Goal: Task Accomplishment & Management: Use online tool/utility

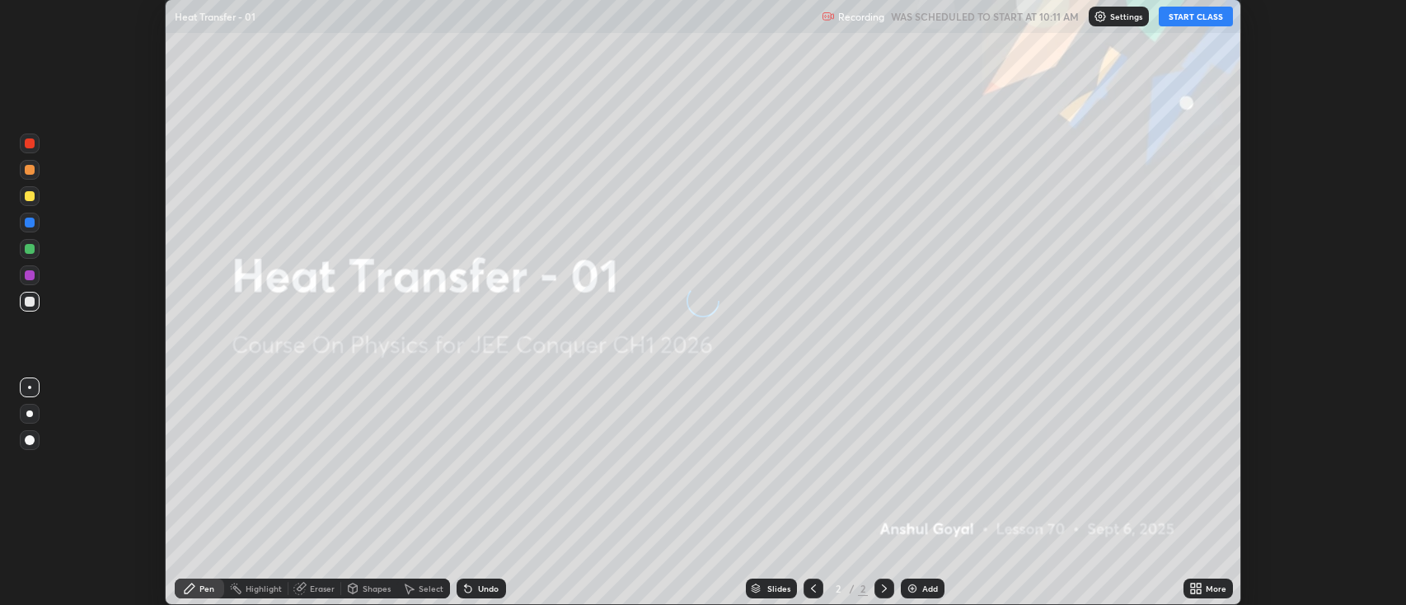
scroll to position [605, 1406]
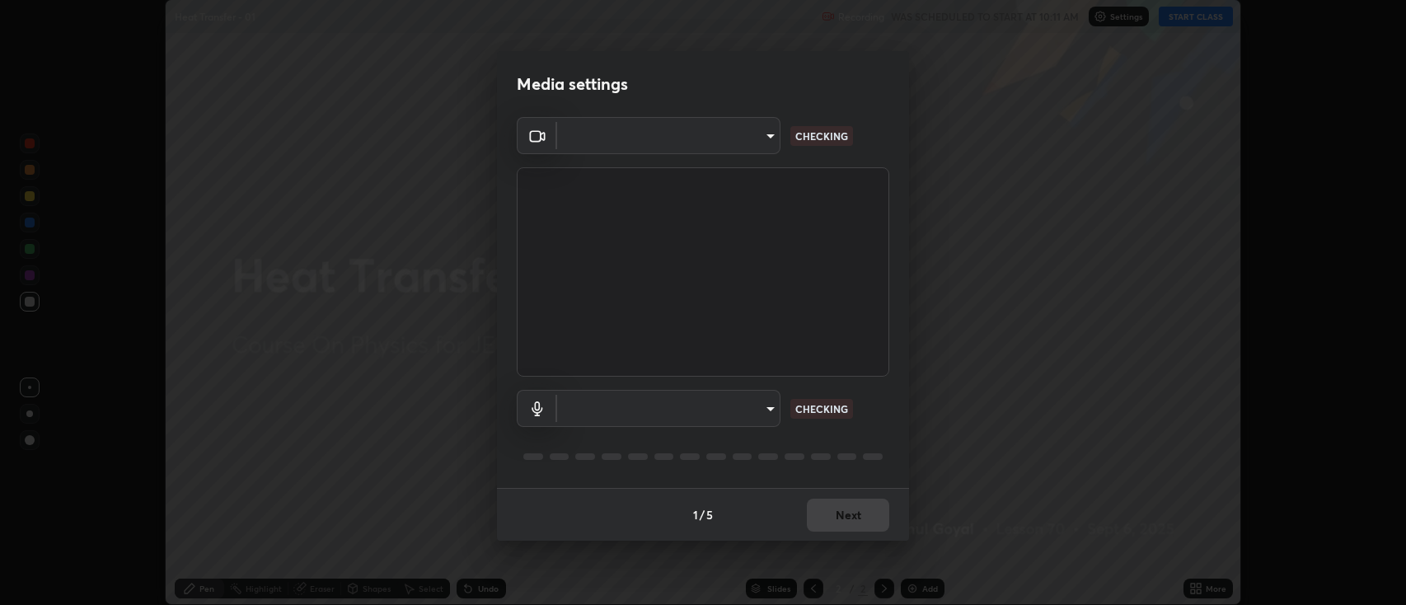
type input "2c539df44b605aa39b17bbacab34c2b800175de7e12b0f96efb5519cb0c2d180"
click at [605, 415] on body "Erase all Heat Transfer - 01 Recording WAS SCHEDULED TO START AT 10:11 AM Setti…" at bounding box center [703, 302] width 1406 height 605
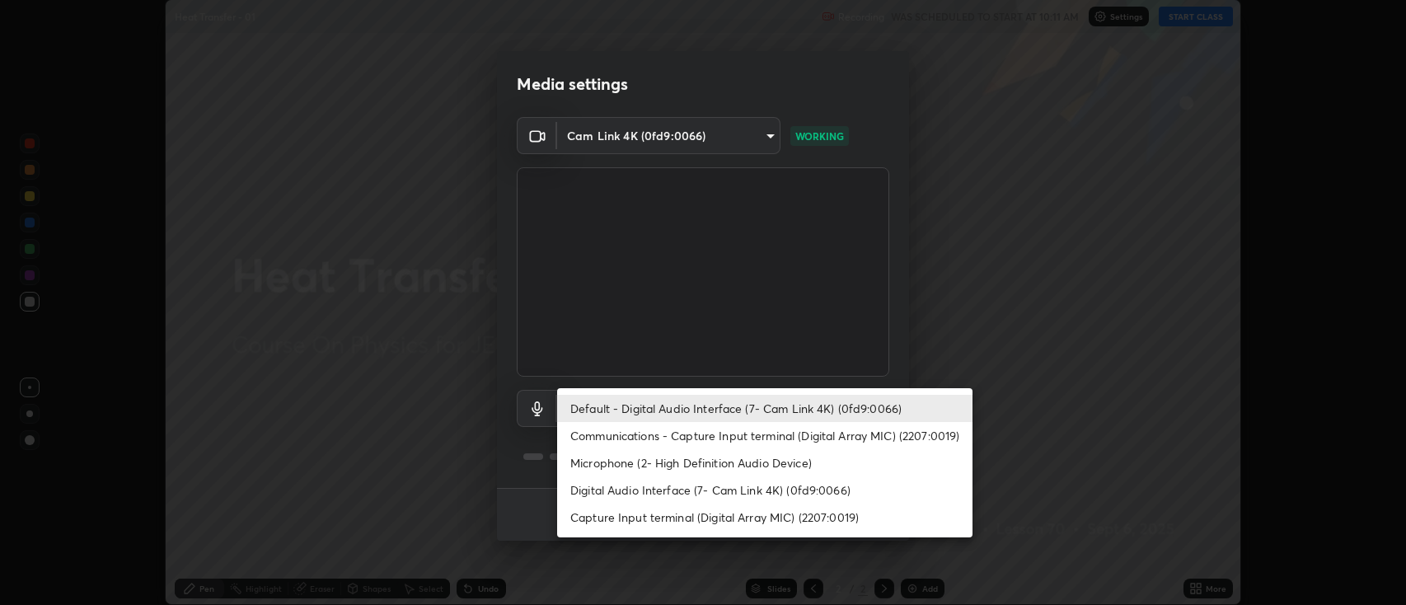
click at [594, 439] on li "Communications - Capture Input terminal (Digital Array MIC) (2207:0019)" at bounding box center [764, 435] width 415 height 27
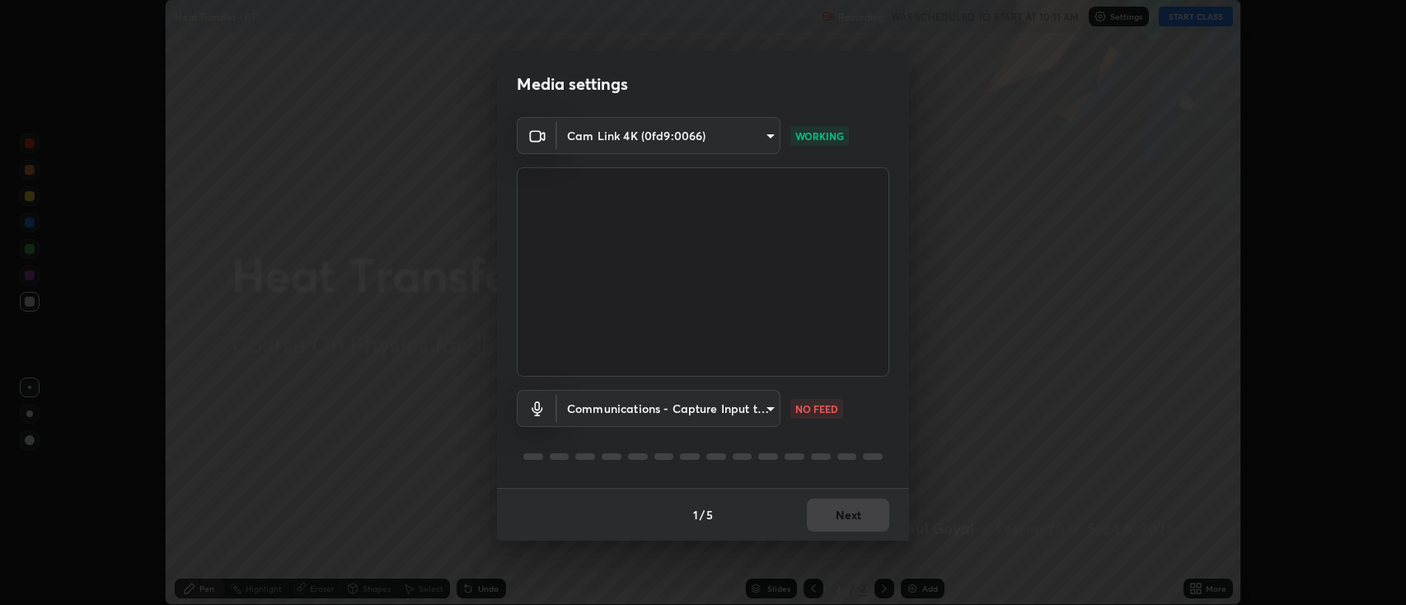
click at [584, 411] on body "Erase all Heat Transfer - 01 Recording WAS SCHEDULED TO START AT 10:11 AM Setti…" at bounding box center [703, 302] width 1406 height 605
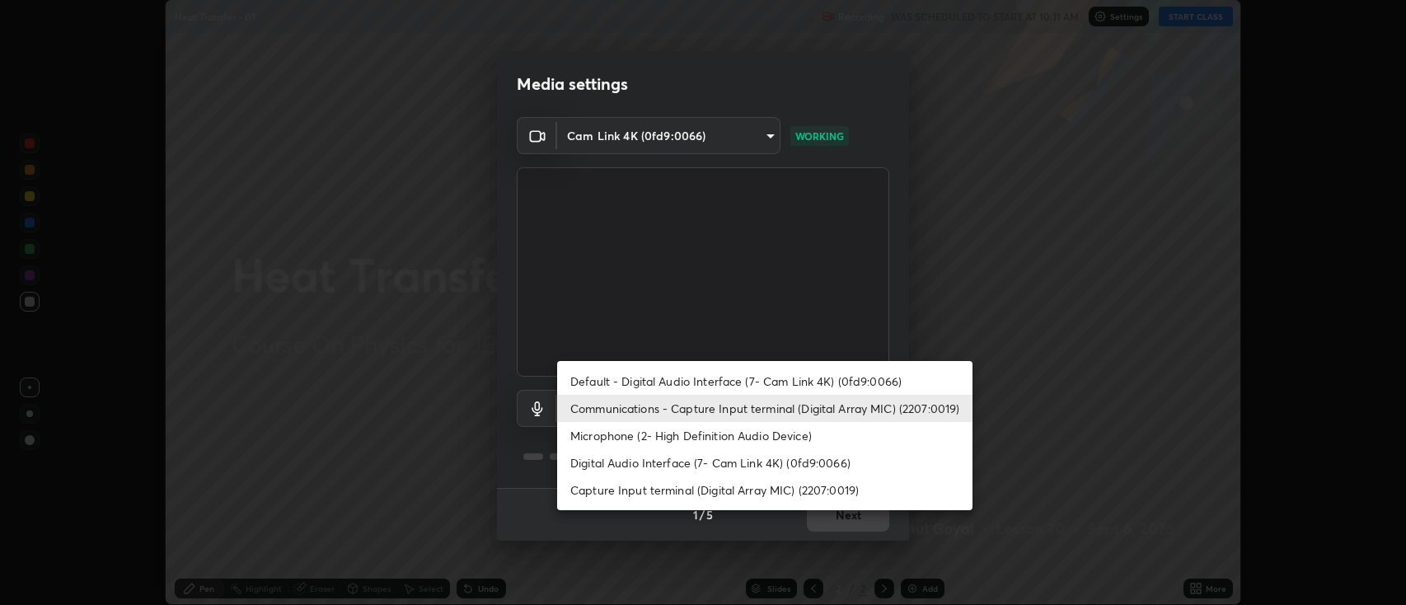
click at [580, 376] on li "Default - Digital Audio Interface (7- Cam Link 4K) (0fd9:0066)" at bounding box center [764, 381] width 415 height 27
type input "default"
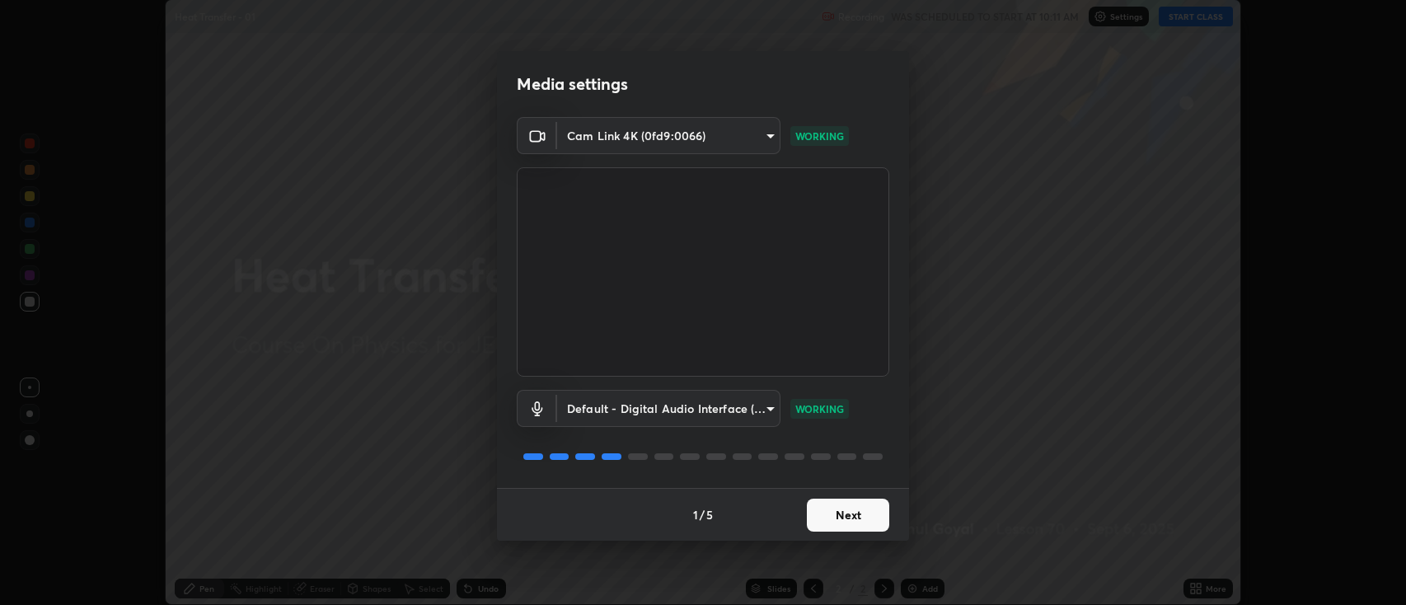
click at [852, 518] on button "Next" at bounding box center [848, 515] width 82 height 33
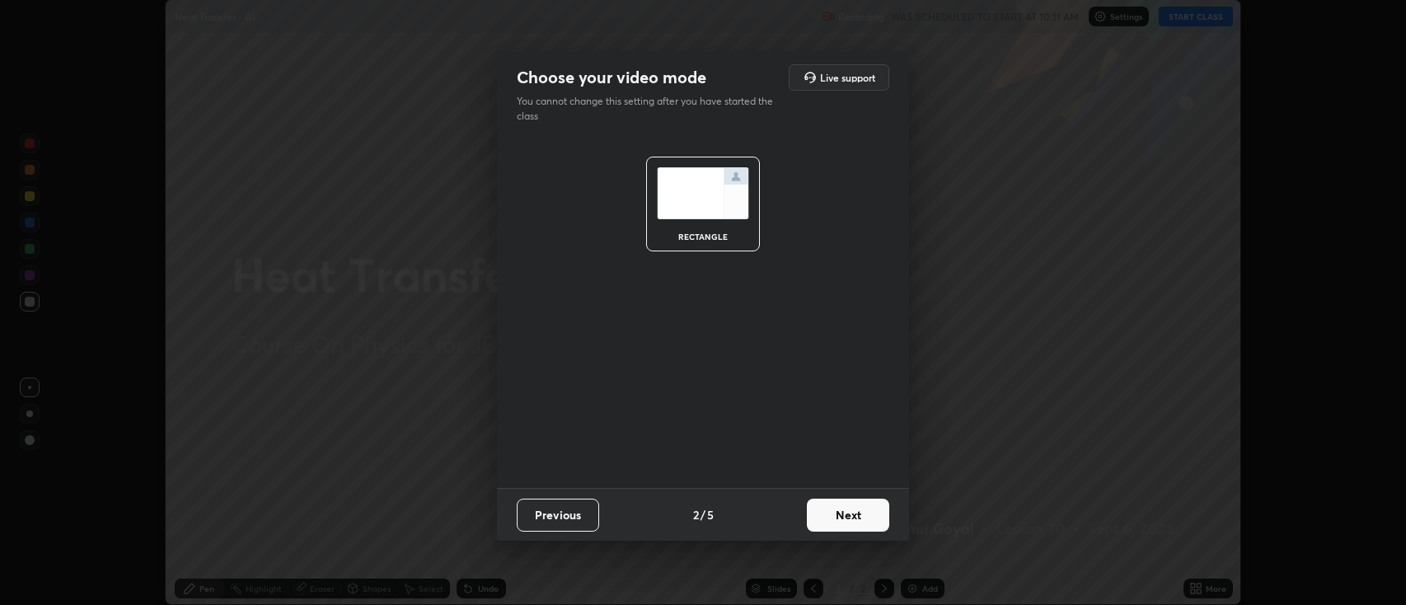
click at [848, 516] on button "Next" at bounding box center [848, 515] width 82 height 33
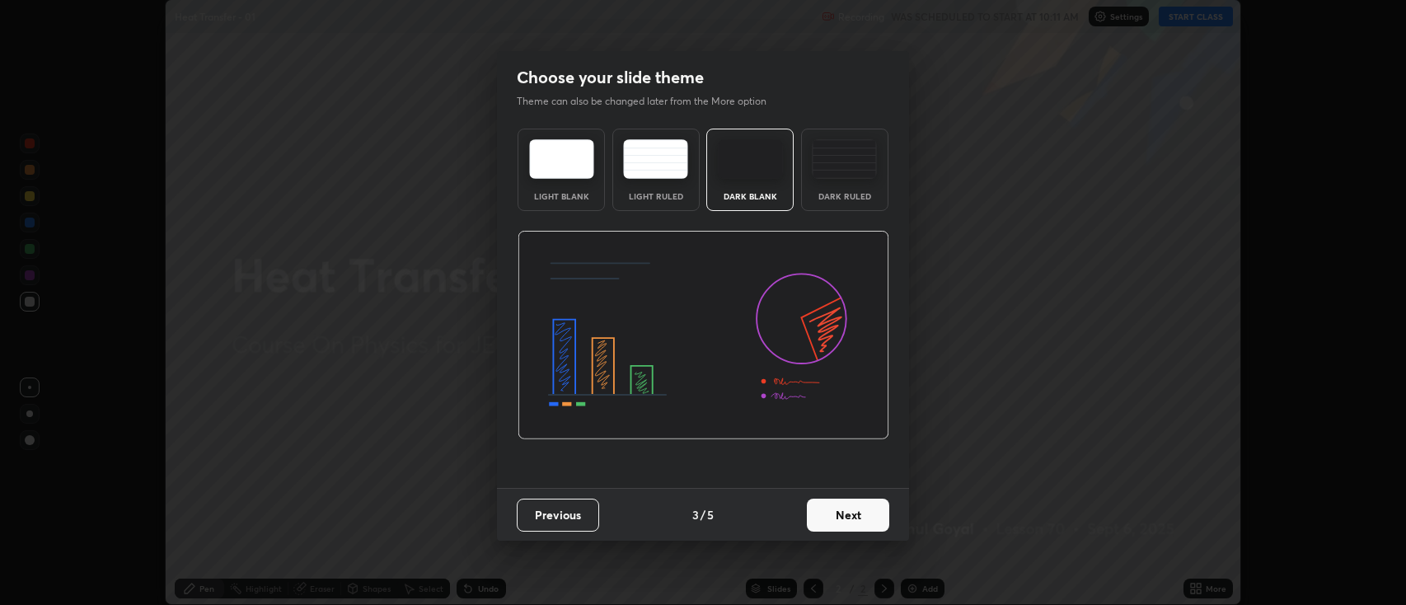
click at [852, 512] on button "Next" at bounding box center [848, 515] width 82 height 33
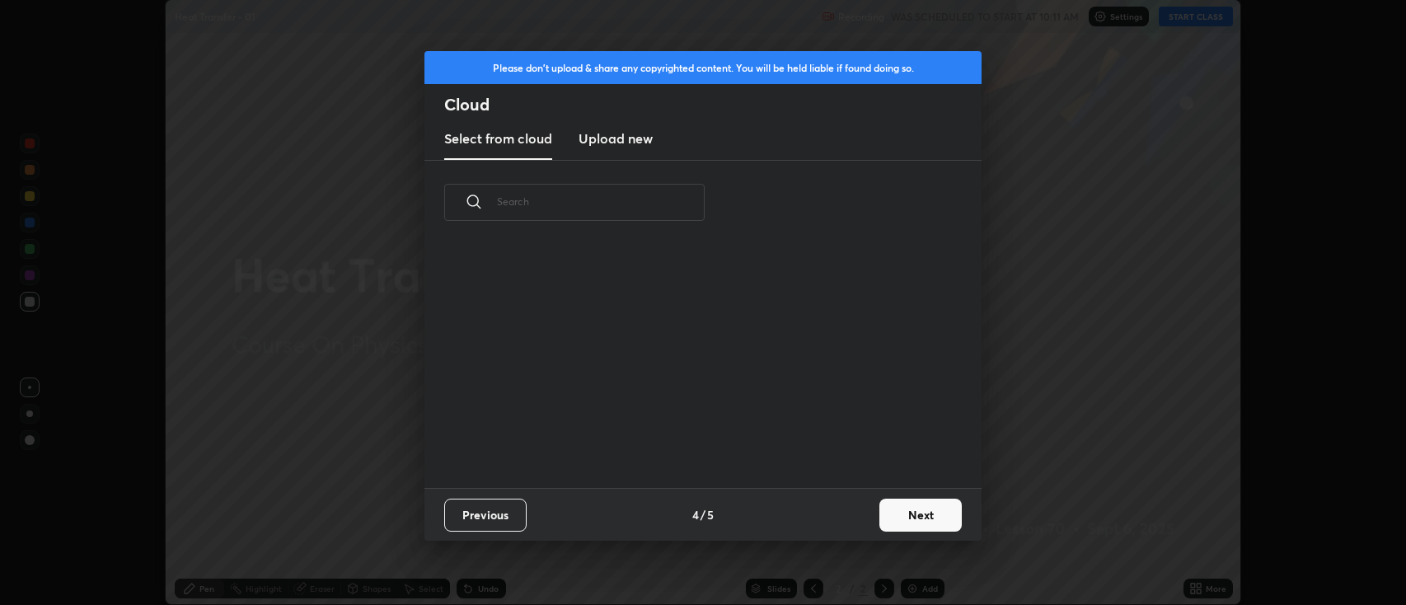
click at [912, 518] on button "Next" at bounding box center [921, 515] width 82 height 33
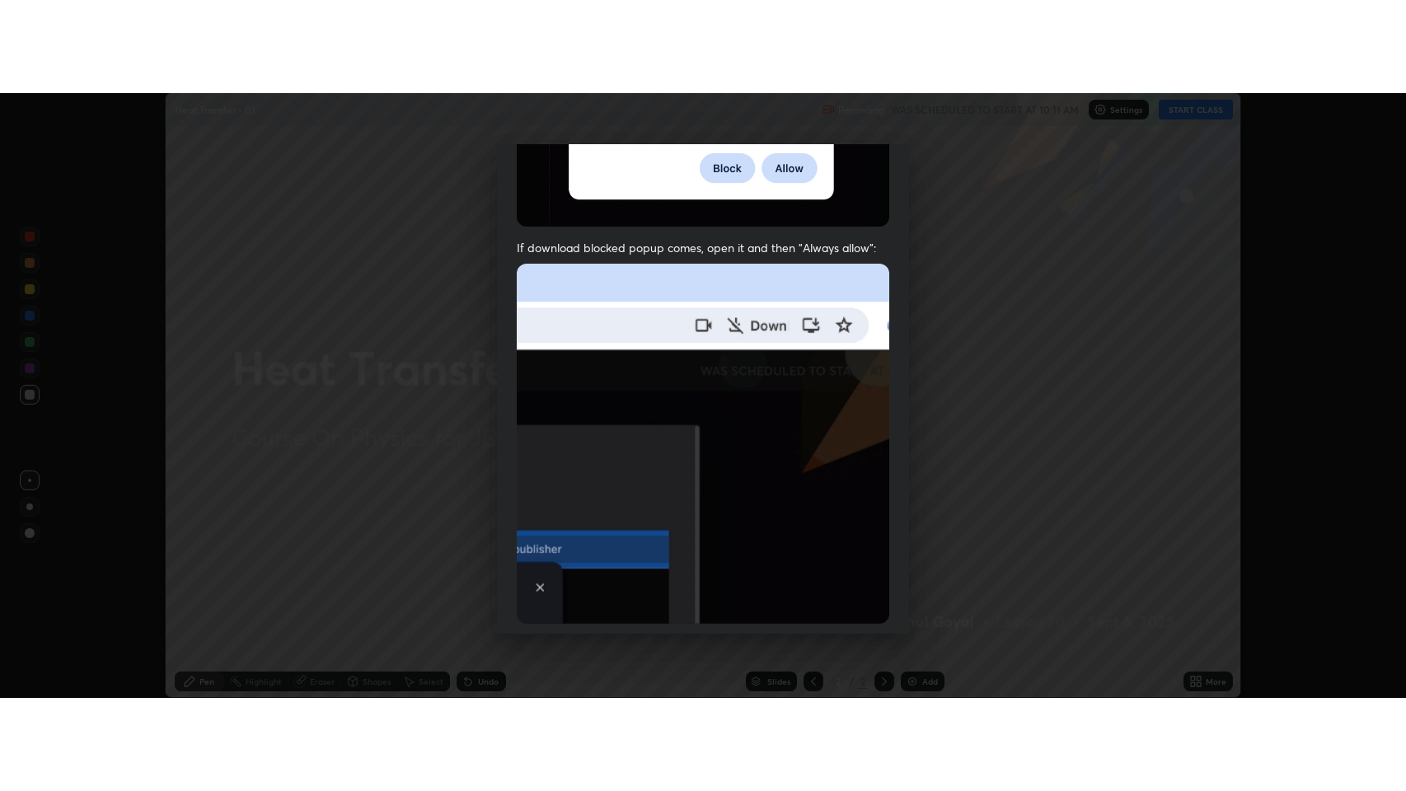
scroll to position [335, 0]
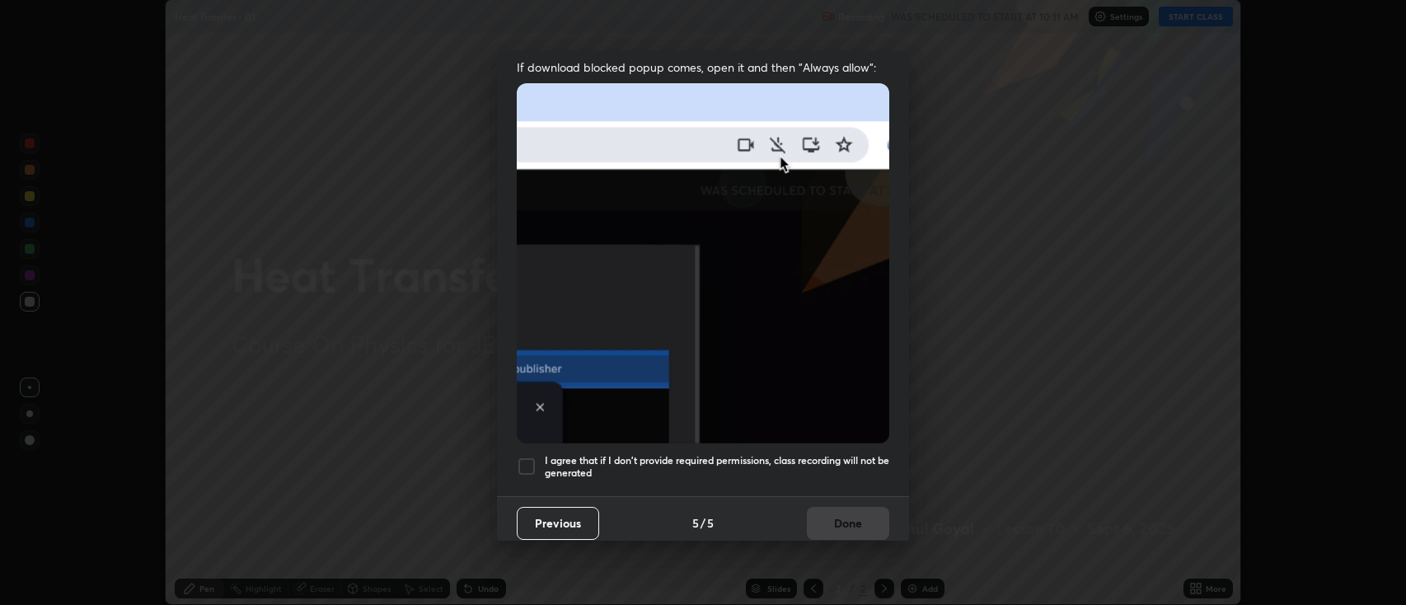
click at [683, 457] on h5 "I agree that if I don't provide required permissions, class recording will not …" at bounding box center [717, 467] width 345 height 26
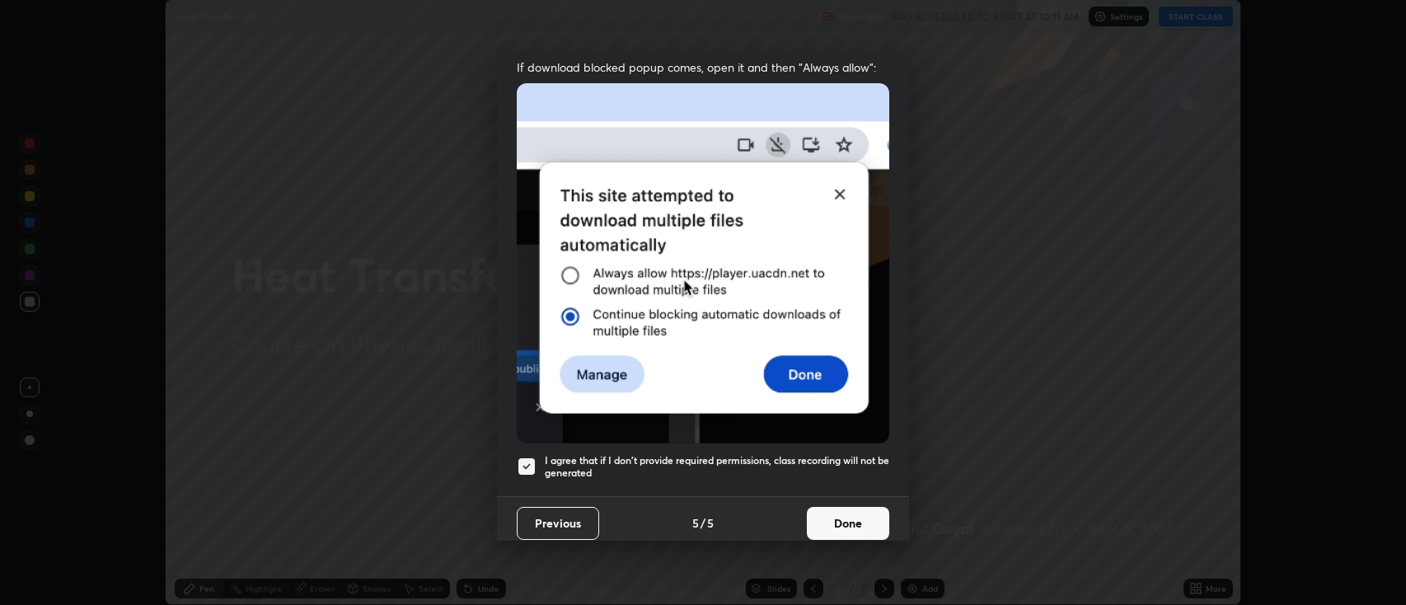
click at [828, 517] on button "Done" at bounding box center [848, 523] width 82 height 33
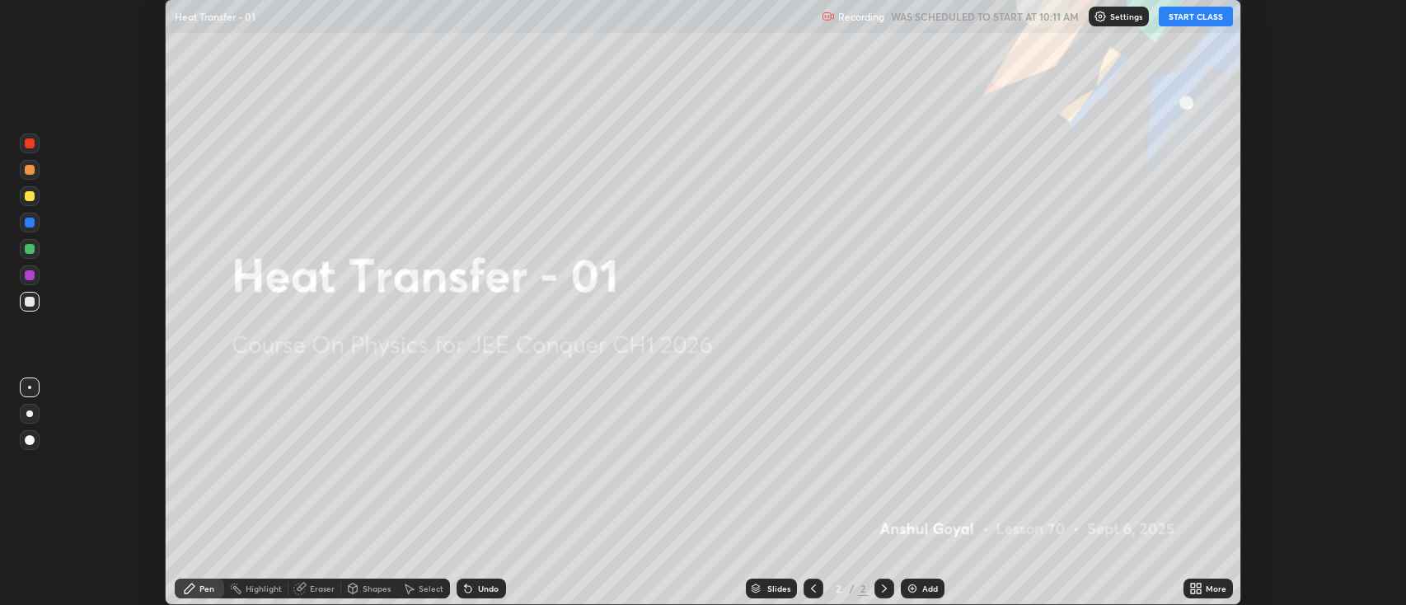
click at [1199, 585] on icon at bounding box center [1199, 586] width 4 height 4
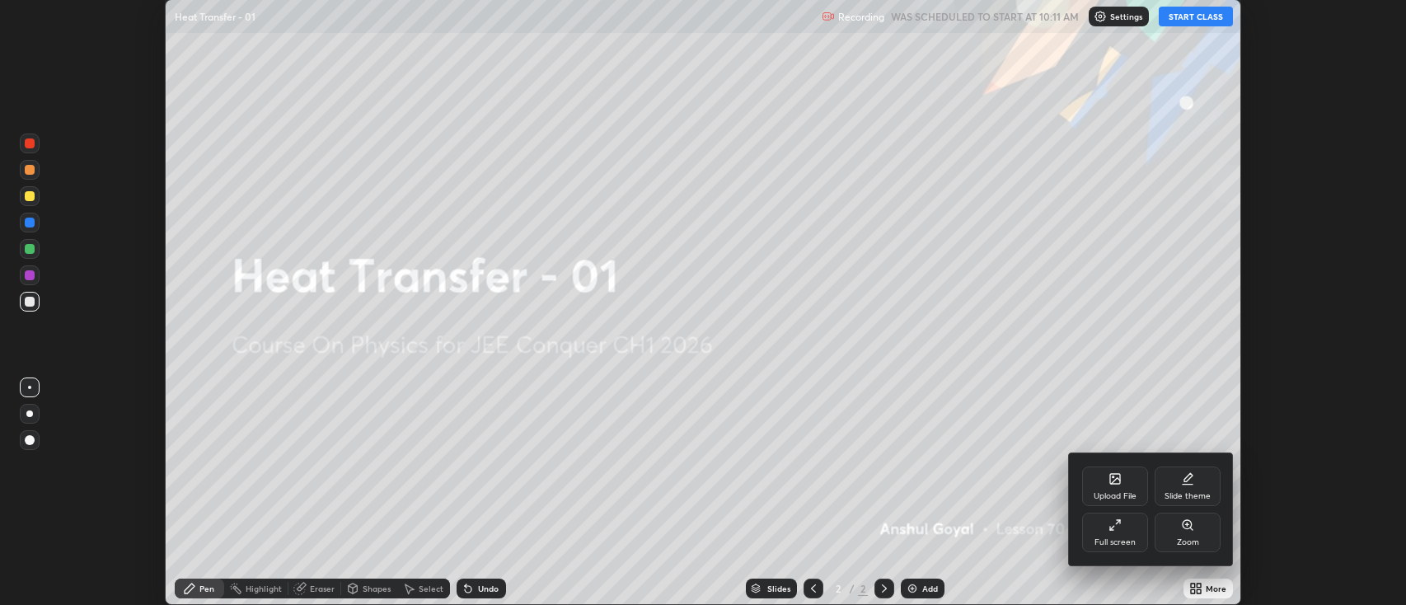
click at [1098, 539] on div "Full screen" at bounding box center [1115, 542] width 41 height 8
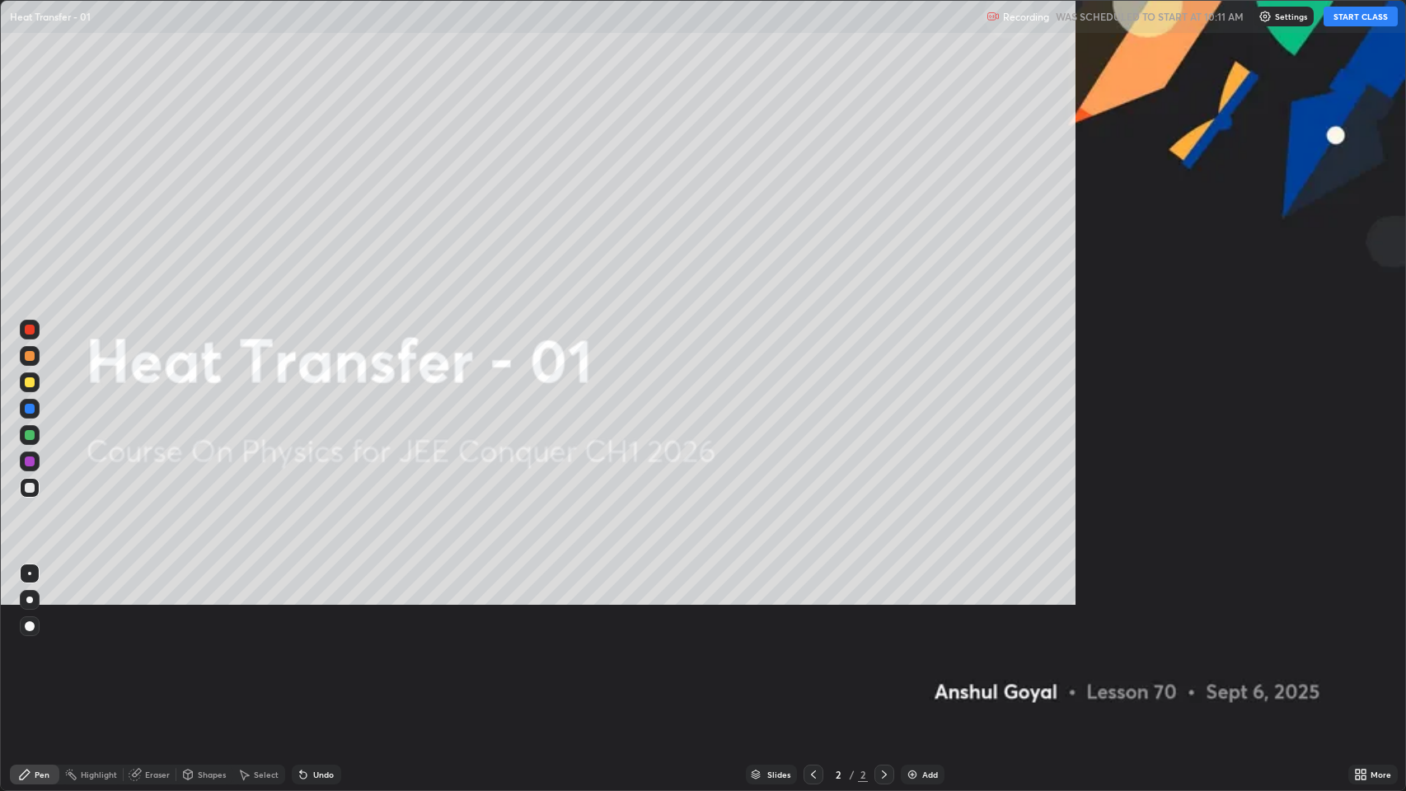
scroll to position [791, 1406]
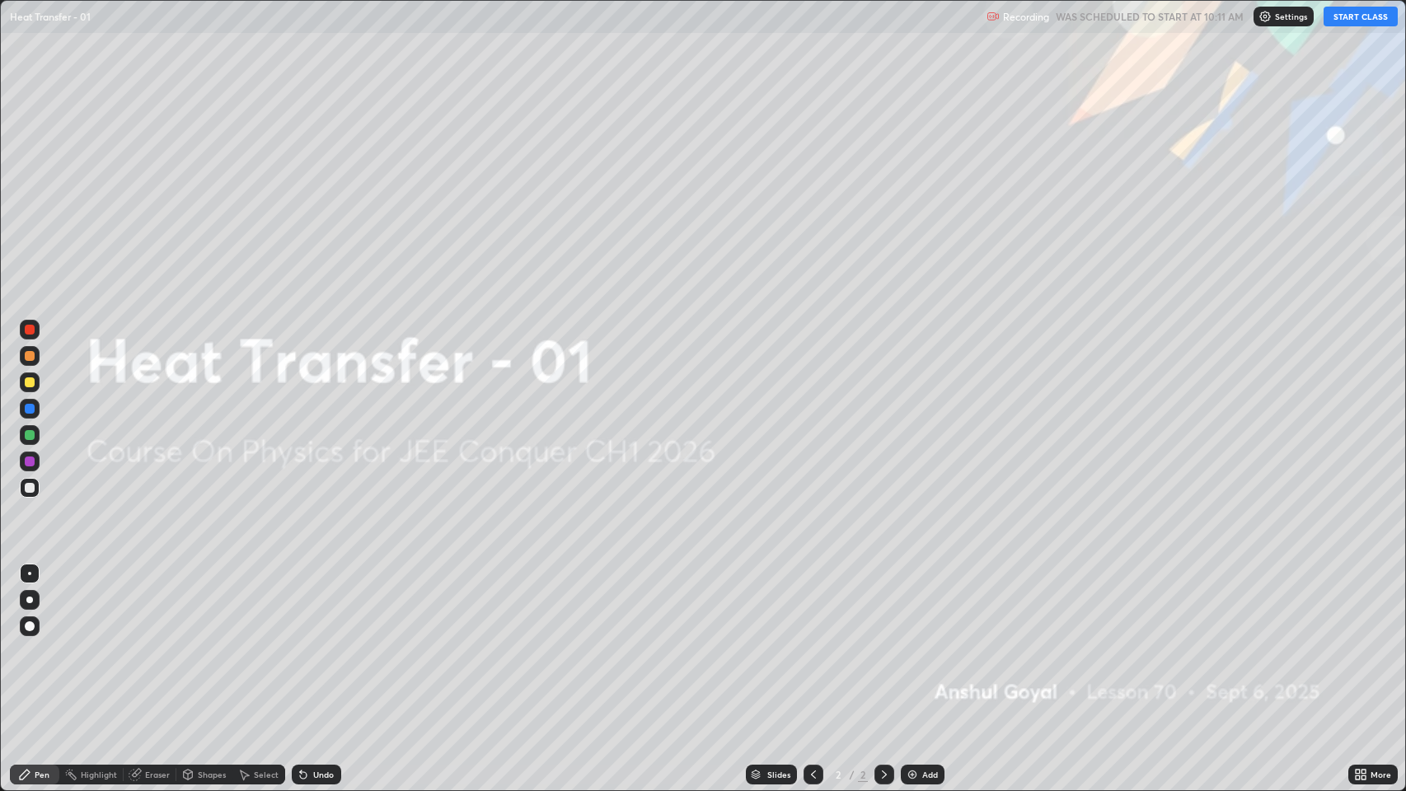
click at [1337, 16] on button "START CLASS" at bounding box center [1361, 17] width 74 height 20
click at [926, 604] on div "Add" at bounding box center [930, 775] width 16 height 8
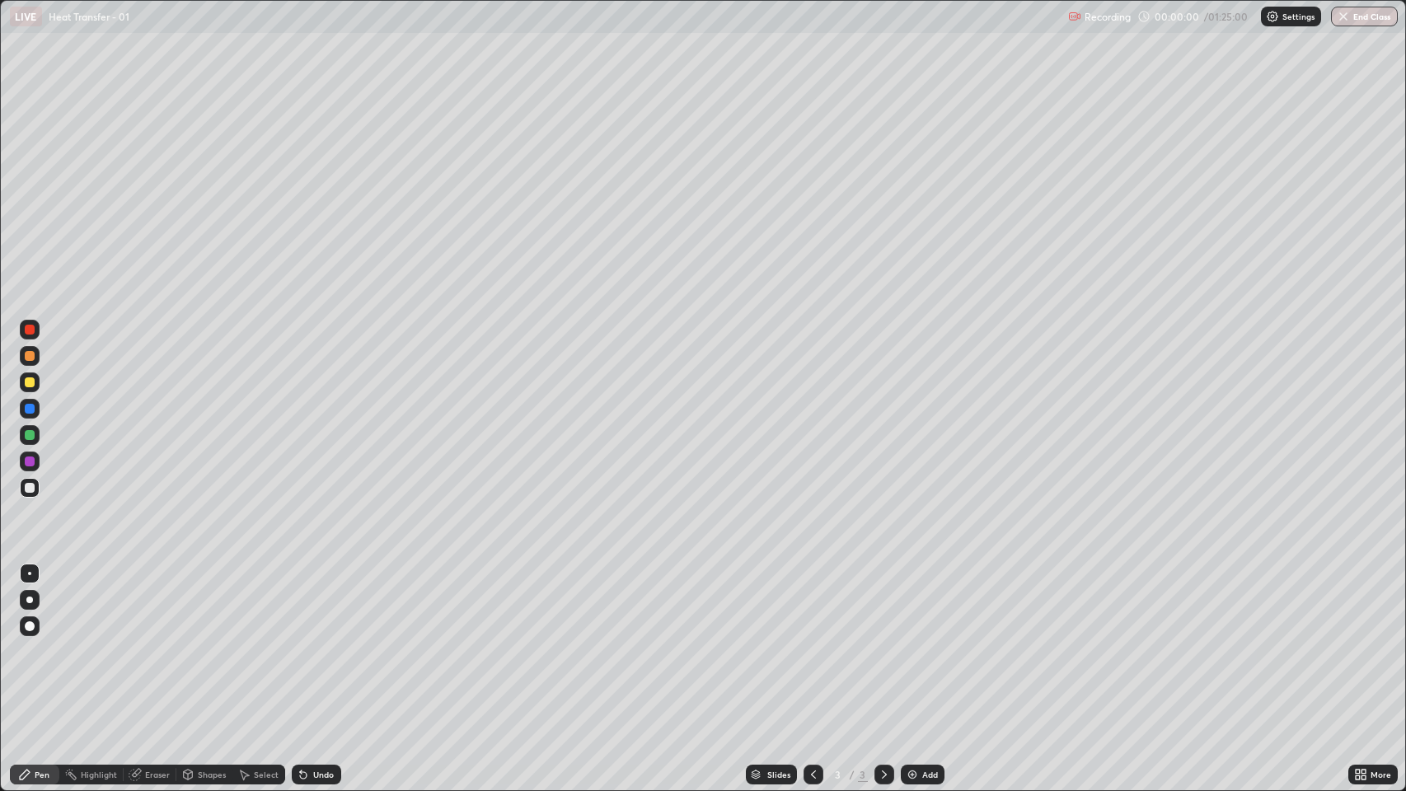
click at [160, 604] on div "Eraser" at bounding box center [157, 775] width 25 height 8
click at [31, 604] on icon at bounding box center [29, 719] width 13 height 14
click at [35, 604] on div "Pen" at bounding box center [34, 775] width 49 height 20
click at [29, 598] on div at bounding box center [29, 600] width 7 height 7
click at [34, 386] on div at bounding box center [30, 383] width 20 height 20
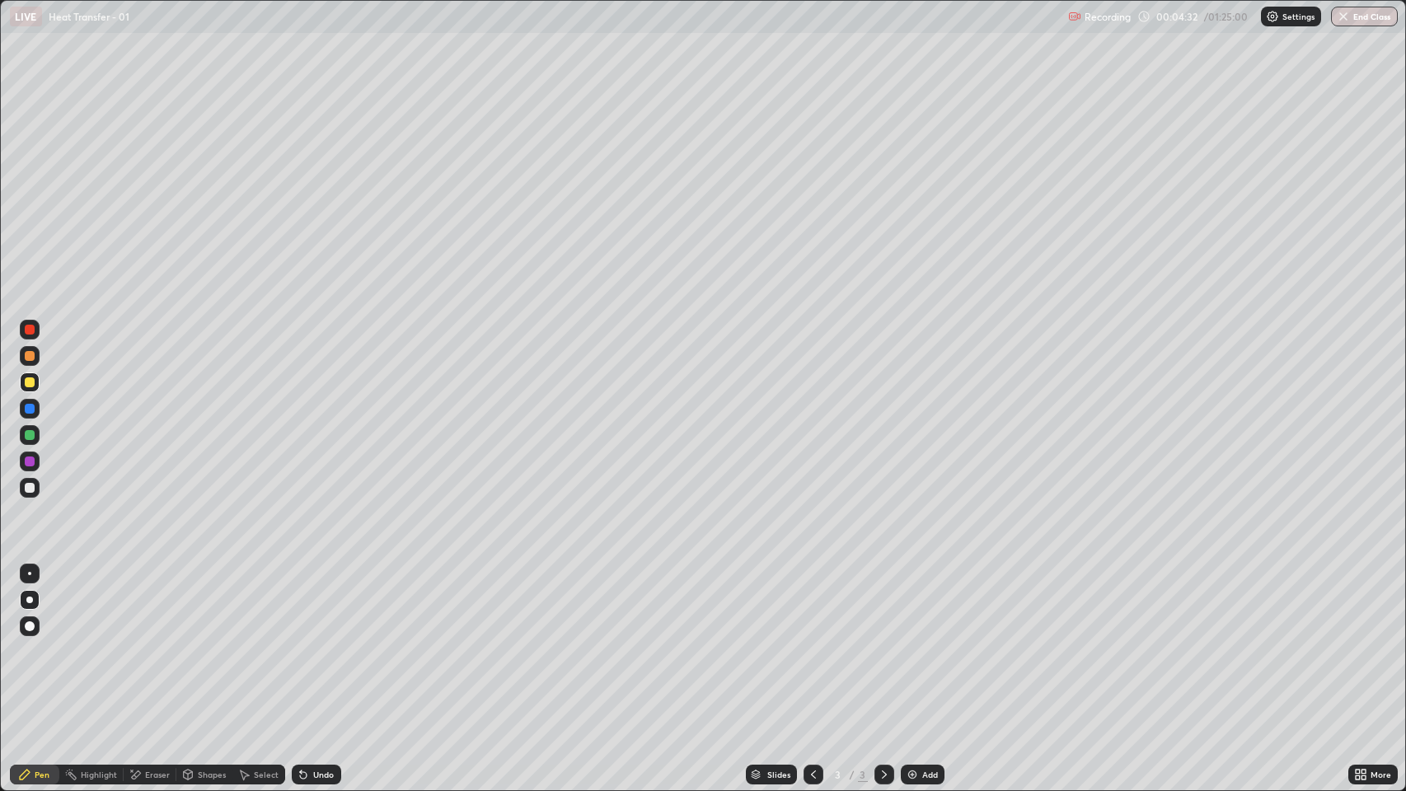
click at [30, 488] on div at bounding box center [30, 488] width 10 height 10
click at [31, 355] on div at bounding box center [30, 356] width 10 height 10
click at [914, 604] on img at bounding box center [912, 774] width 13 height 13
click at [209, 604] on div "Shapes" at bounding box center [212, 775] width 28 height 8
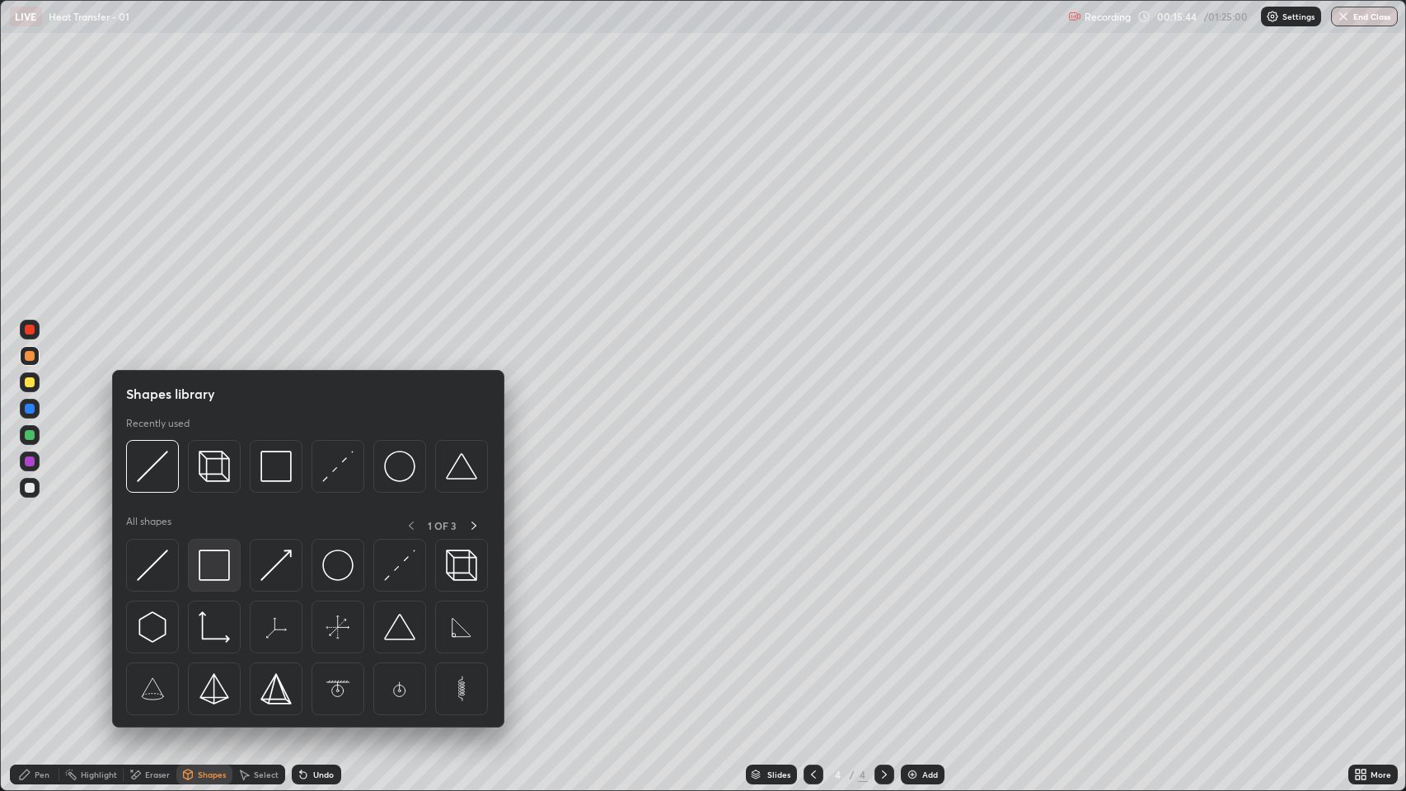
click at [226, 570] on img at bounding box center [214, 565] width 31 height 31
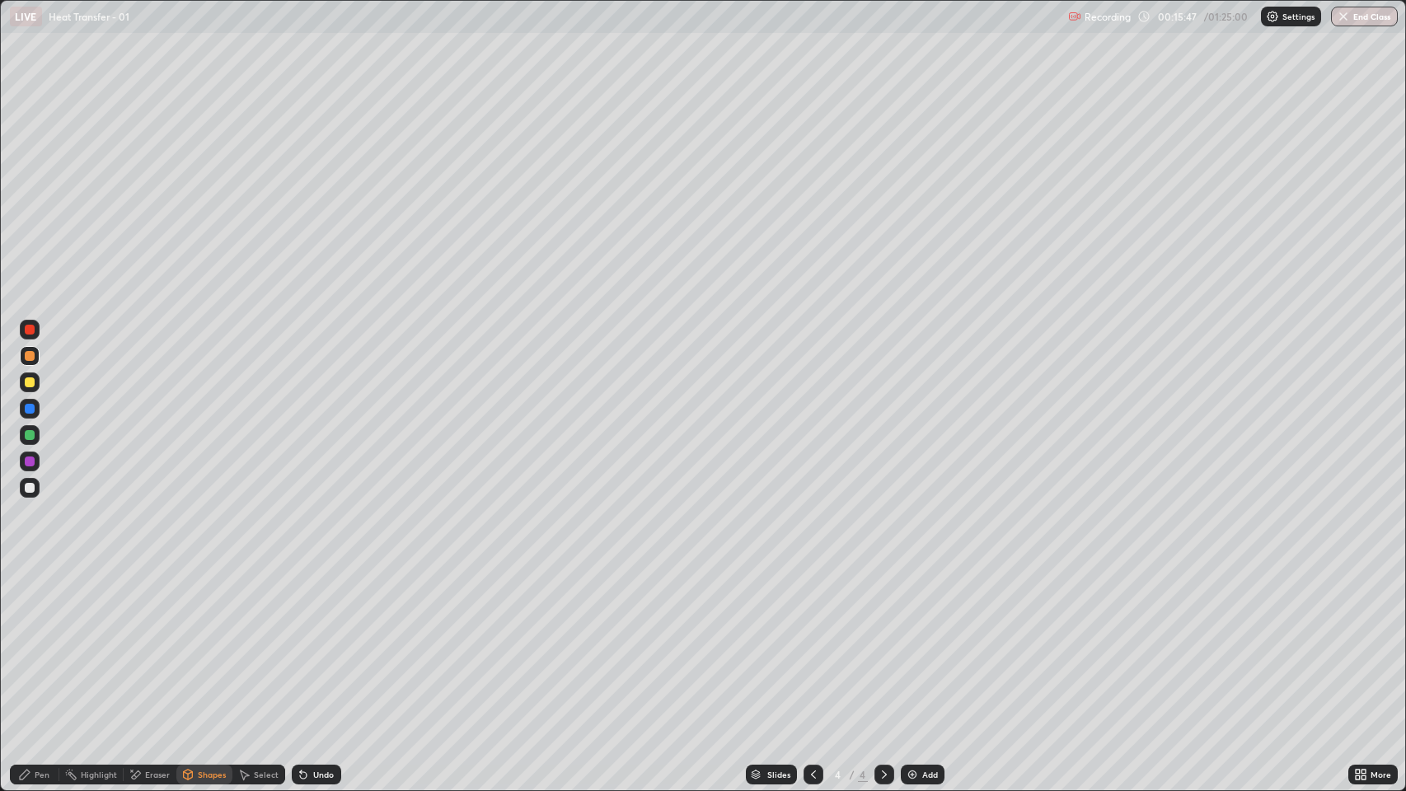
click at [194, 604] on div "Shapes" at bounding box center [204, 775] width 56 height 20
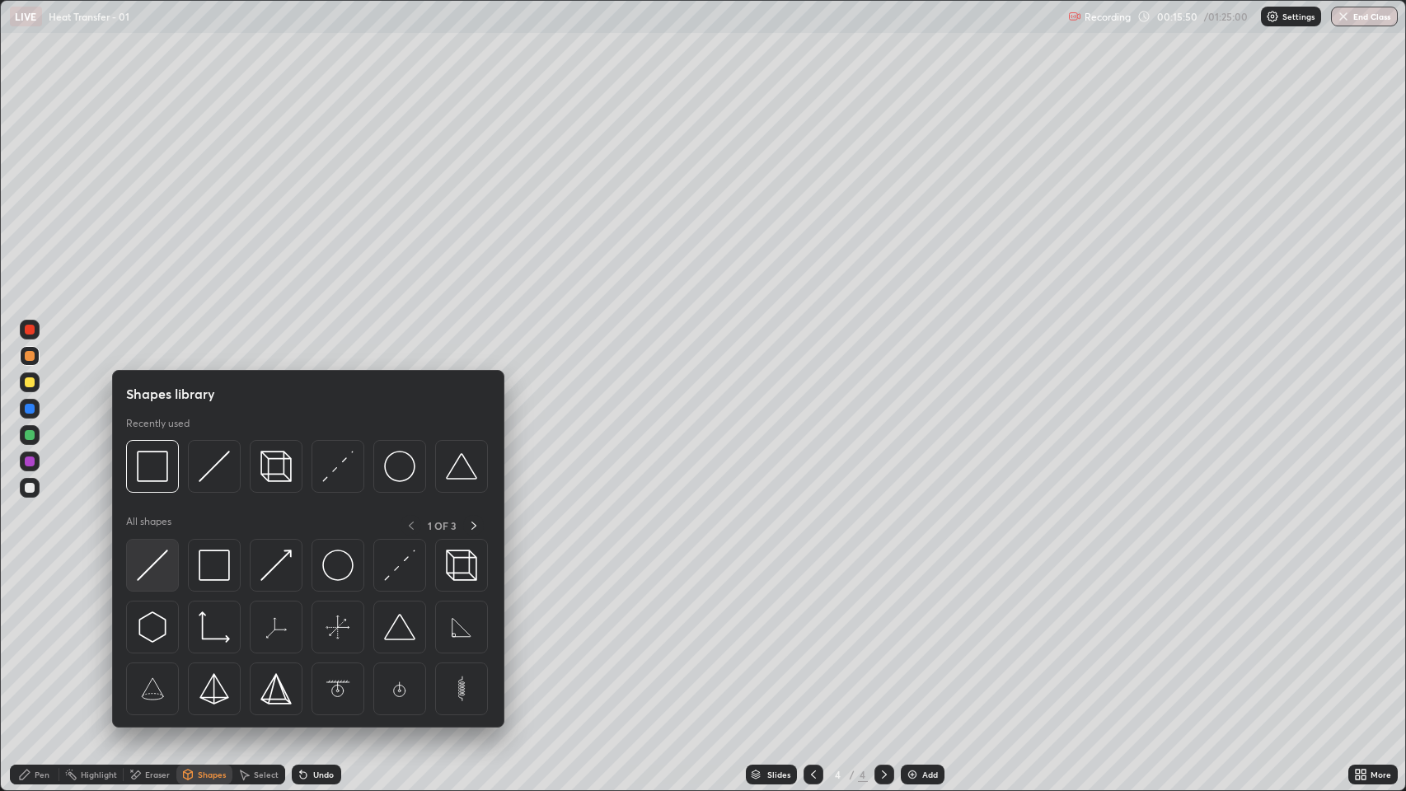
click at [160, 565] on img at bounding box center [152, 565] width 31 height 31
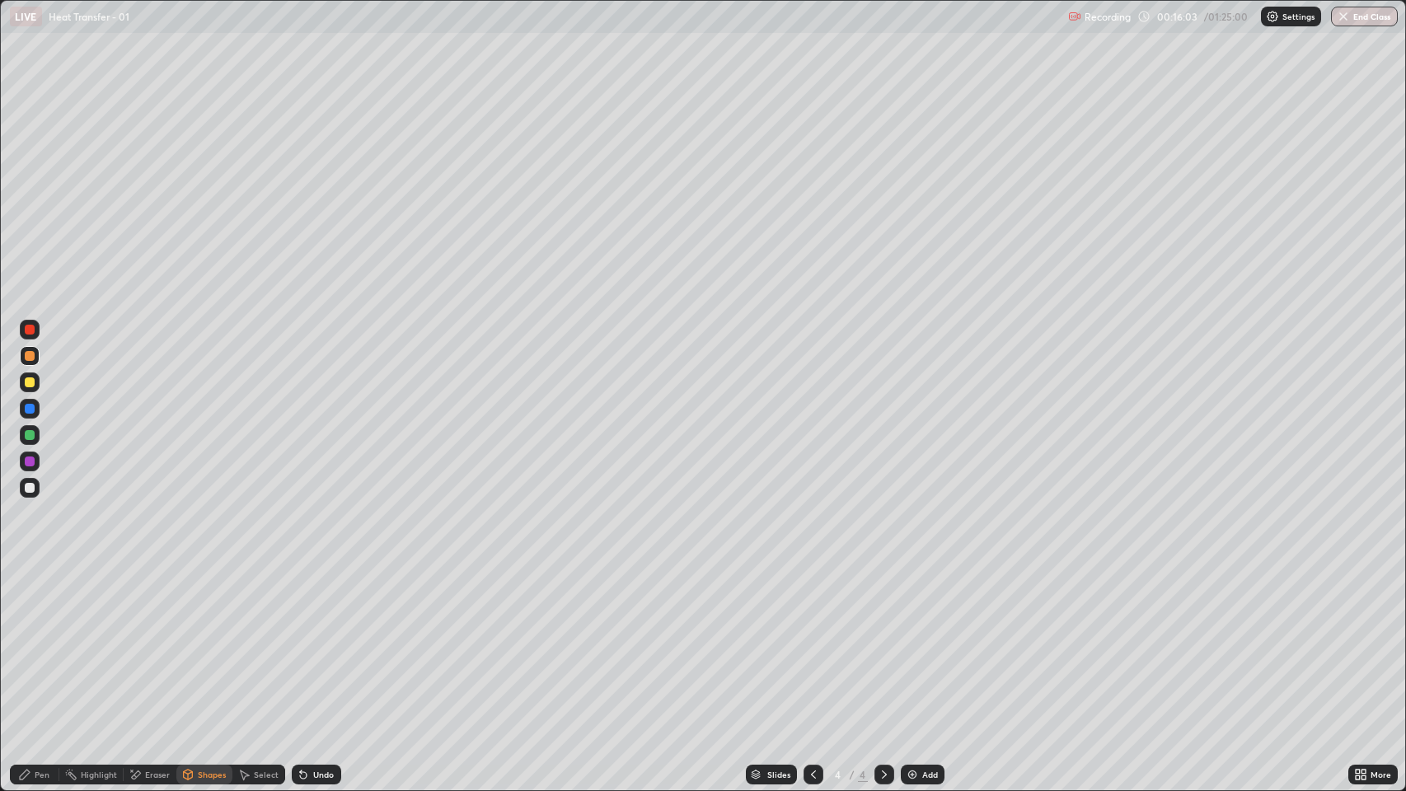
click at [199, 604] on div "Shapes" at bounding box center [204, 775] width 56 height 20
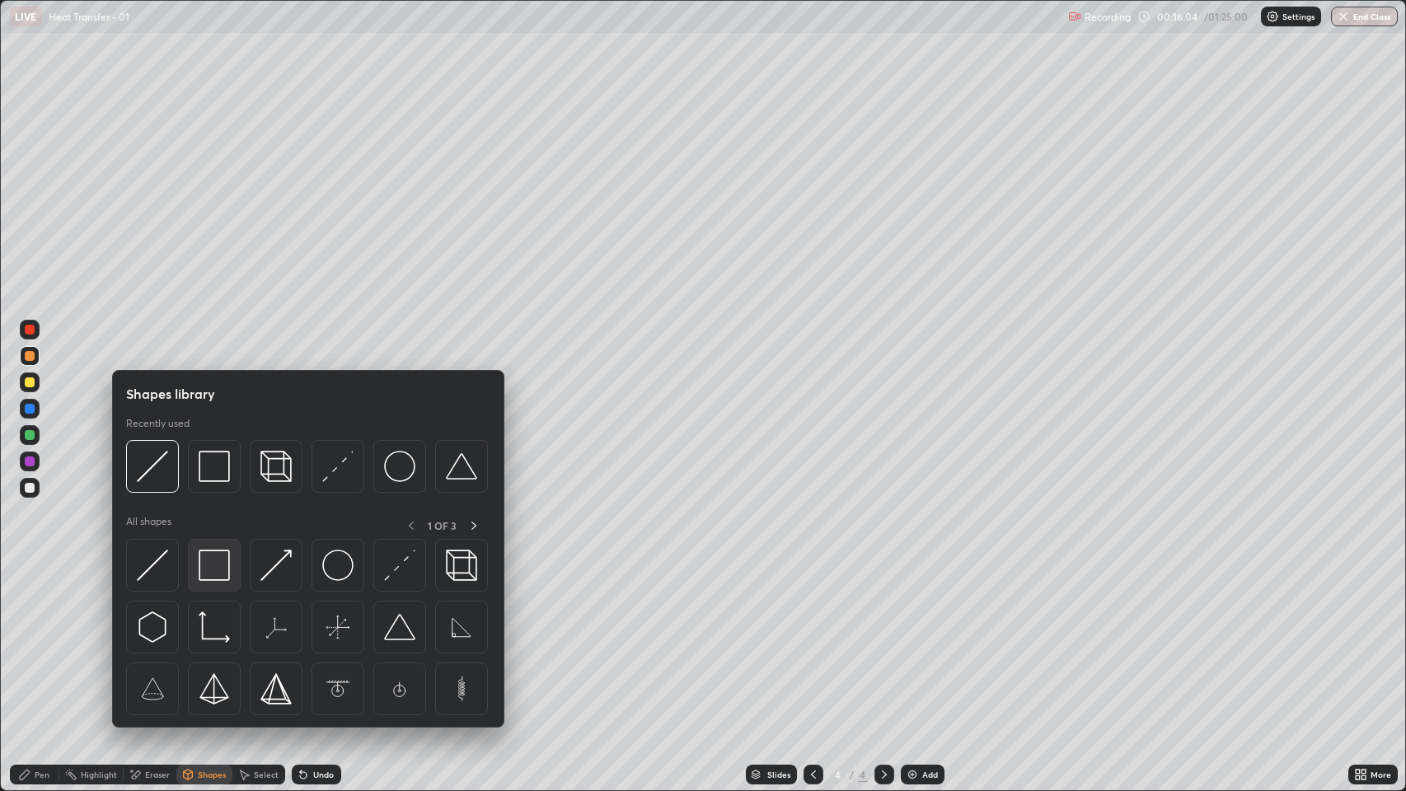
click at [216, 570] on img at bounding box center [214, 565] width 31 height 31
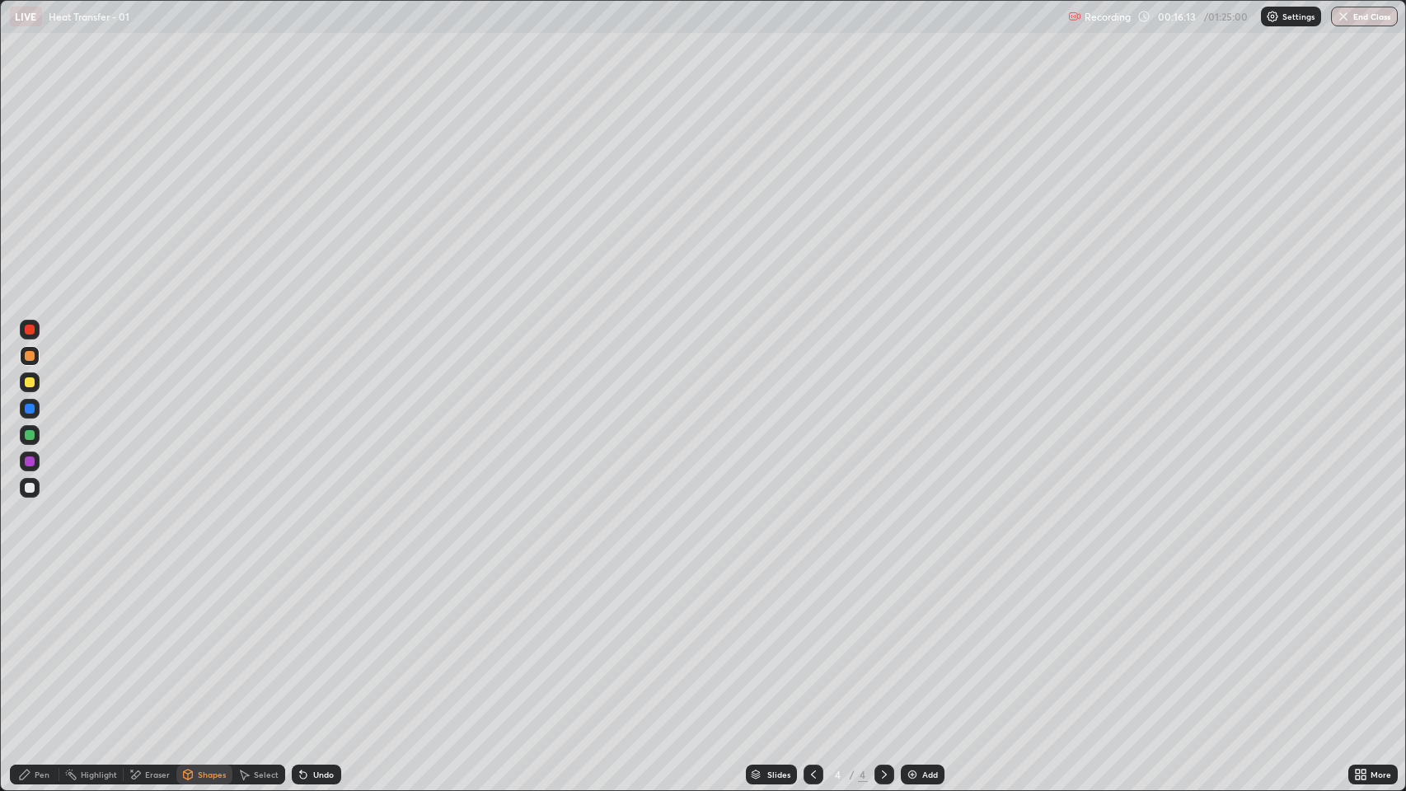
click at [44, 604] on div "Pen" at bounding box center [34, 775] width 49 height 20
click at [30, 490] on div at bounding box center [30, 488] width 10 height 10
click at [31, 386] on div at bounding box center [30, 383] width 10 height 10
click at [148, 604] on div "Eraser" at bounding box center [157, 775] width 25 height 8
click at [50, 604] on div "Pen" at bounding box center [34, 775] width 49 height 20
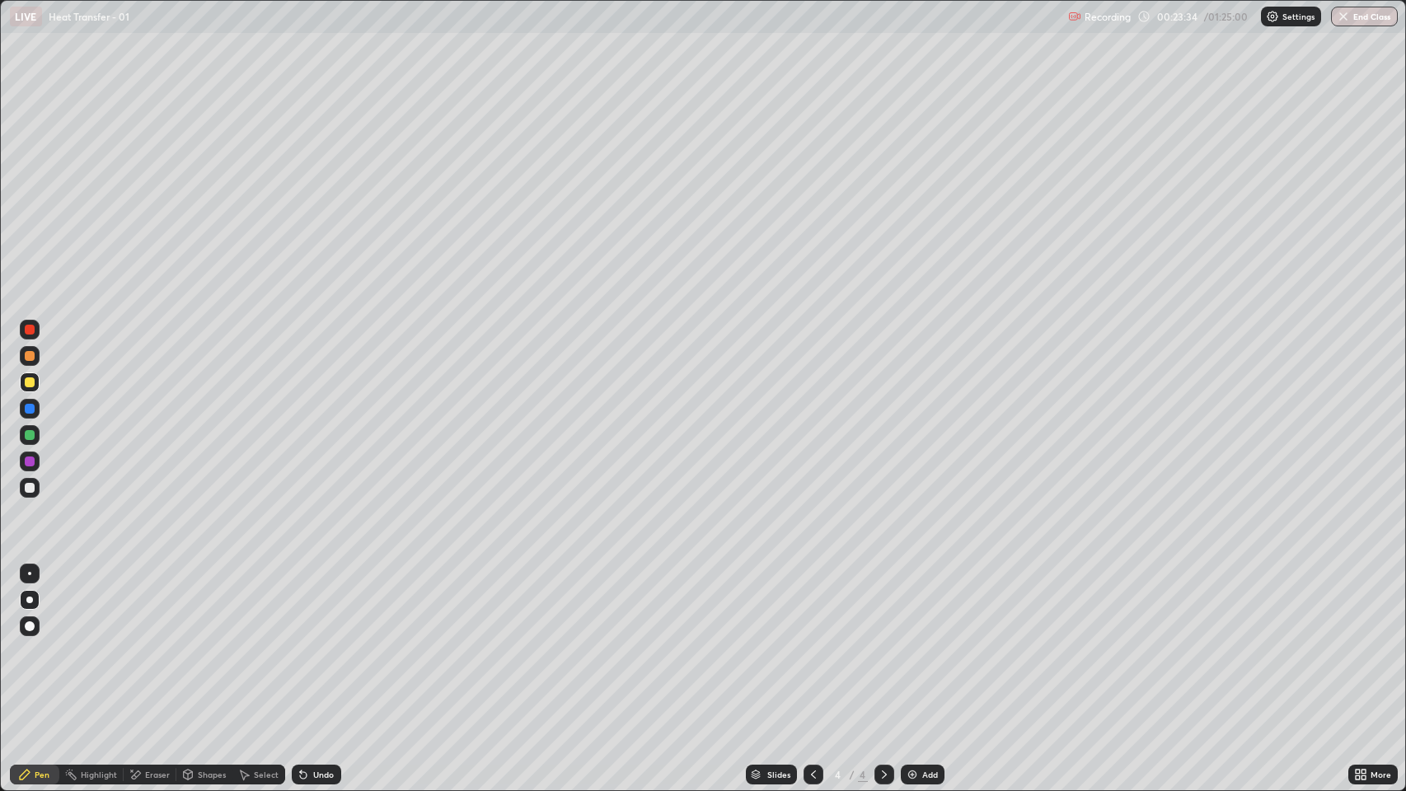
click at [30, 462] on div at bounding box center [30, 462] width 10 height 10
click at [25, 491] on div at bounding box center [30, 488] width 10 height 10
click at [30, 356] on div at bounding box center [30, 356] width 10 height 10
click at [33, 438] on div at bounding box center [30, 435] width 10 height 10
click at [317, 604] on div "Undo" at bounding box center [316, 775] width 49 height 20
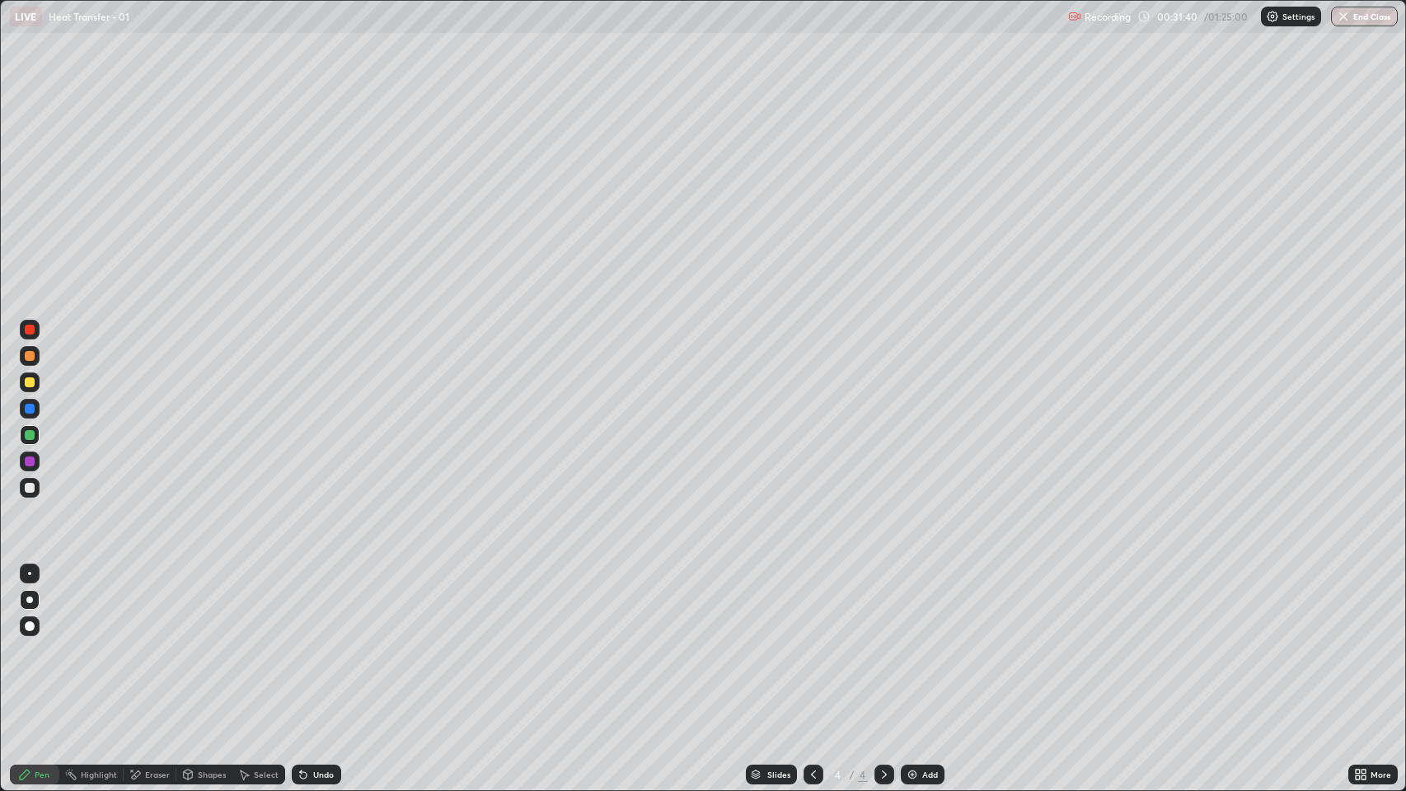
click at [30, 378] on div at bounding box center [30, 383] width 10 height 10
click at [917, 604] on img at bounding box center [912, 774] width 13 height 13
click at [40, 486] on div at bounding box center [29, 488] width 26 height 26
click at [929, 604] on div "Add" at bounding box center [930, 775] width 16 height 8
click at [204, 604] on div "Shapes" at bounding box center [204, 775] width 56 height 20
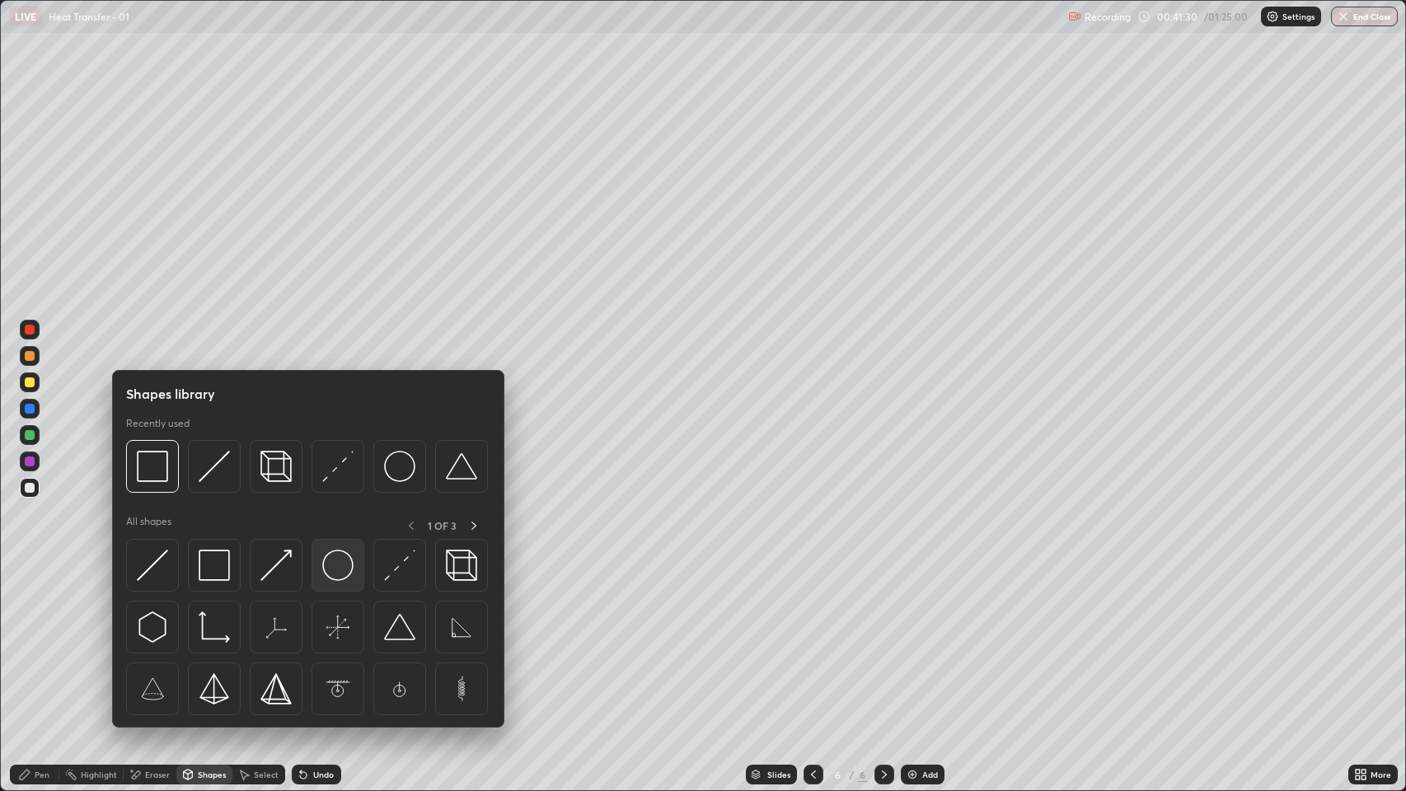
click at [340, 567] on img at bounding box center [337, 565] width 31 height 31
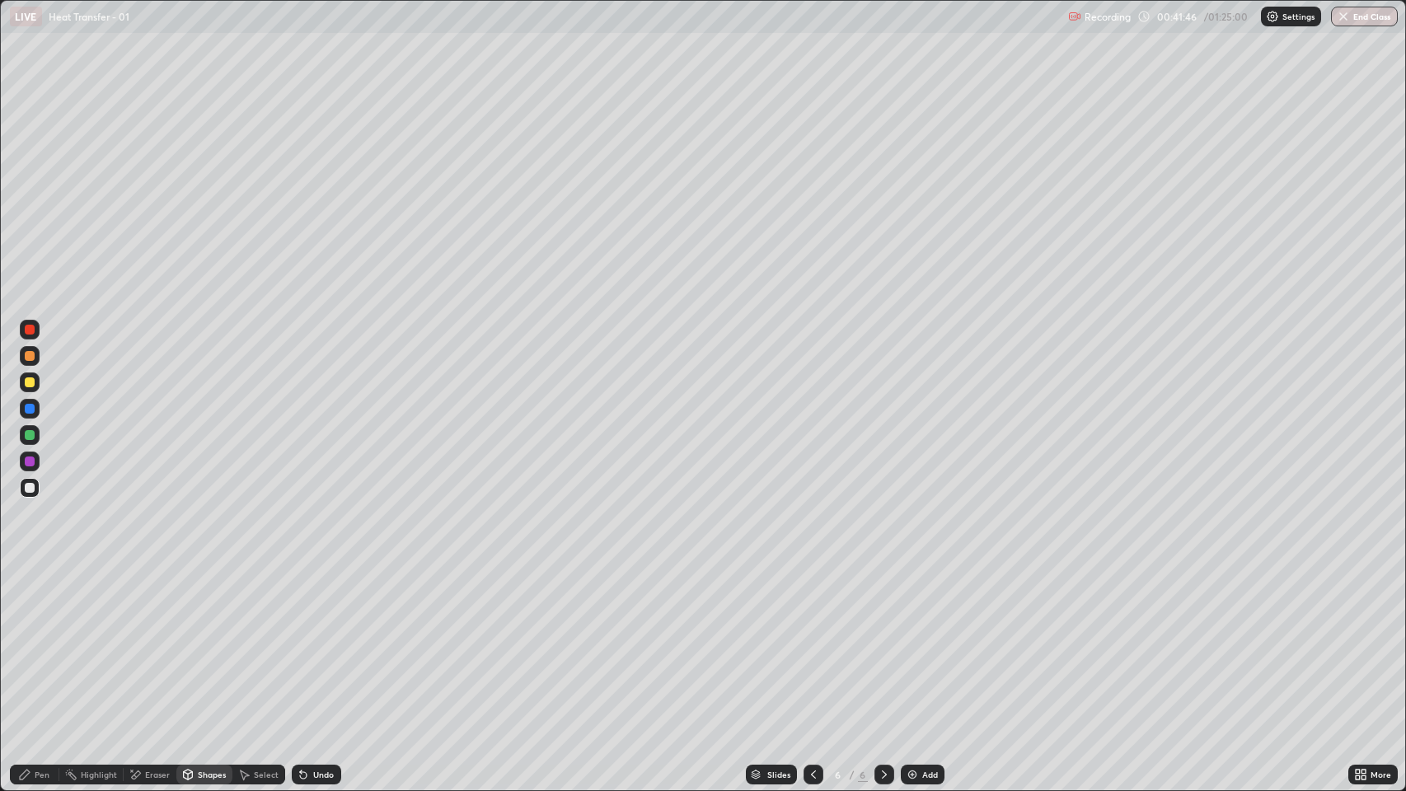
click at [45, 604] on div "Pen" at bounding box center [34, 774] width 49 height 33
click at [30, 390] on div at bounding box center [30, 383] width 20 height 20
click at [322, 604] on div "Undo" at bounding box center [323, 775] width 21 height 8
click at [914, 604] on img at bounding box center [912, 774] width 13 height 13
click at [30, 481] on div at bounding box center [30, 488] width 20 height 20
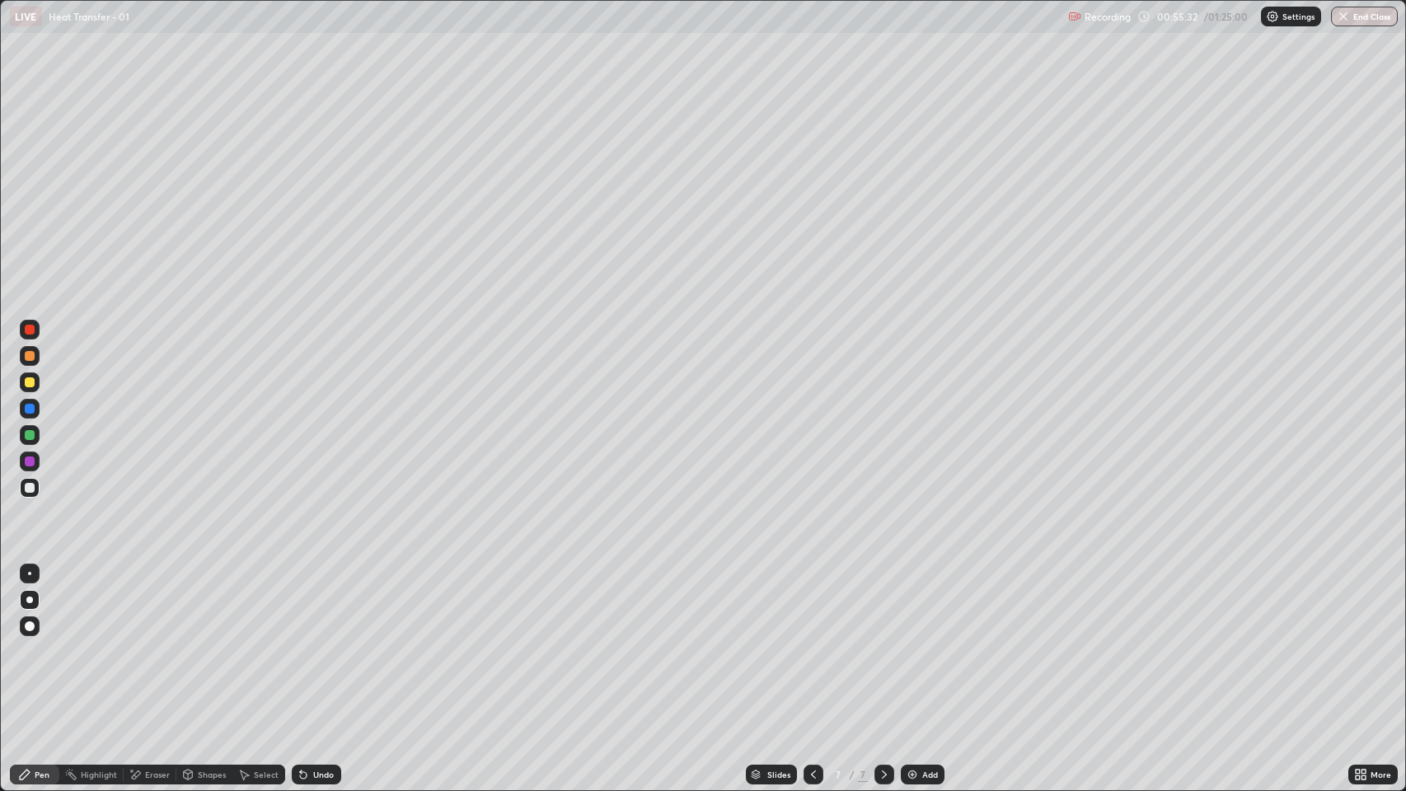
click at [34, 361] on div at bounding box center [30, 356] width 20 height 20
click at [317, 604] on div "Undo" at bounding box center [323, 775] width 21 height 8
click at [318, 604] on div "Undo" at bounding box center [316, 775] width 49 height 20
click at [907, 604] on img at bounding box center [912, 774] width 13 height 13
click at [33, 486] on div at bounding box center [30, 488] width 10 height 10
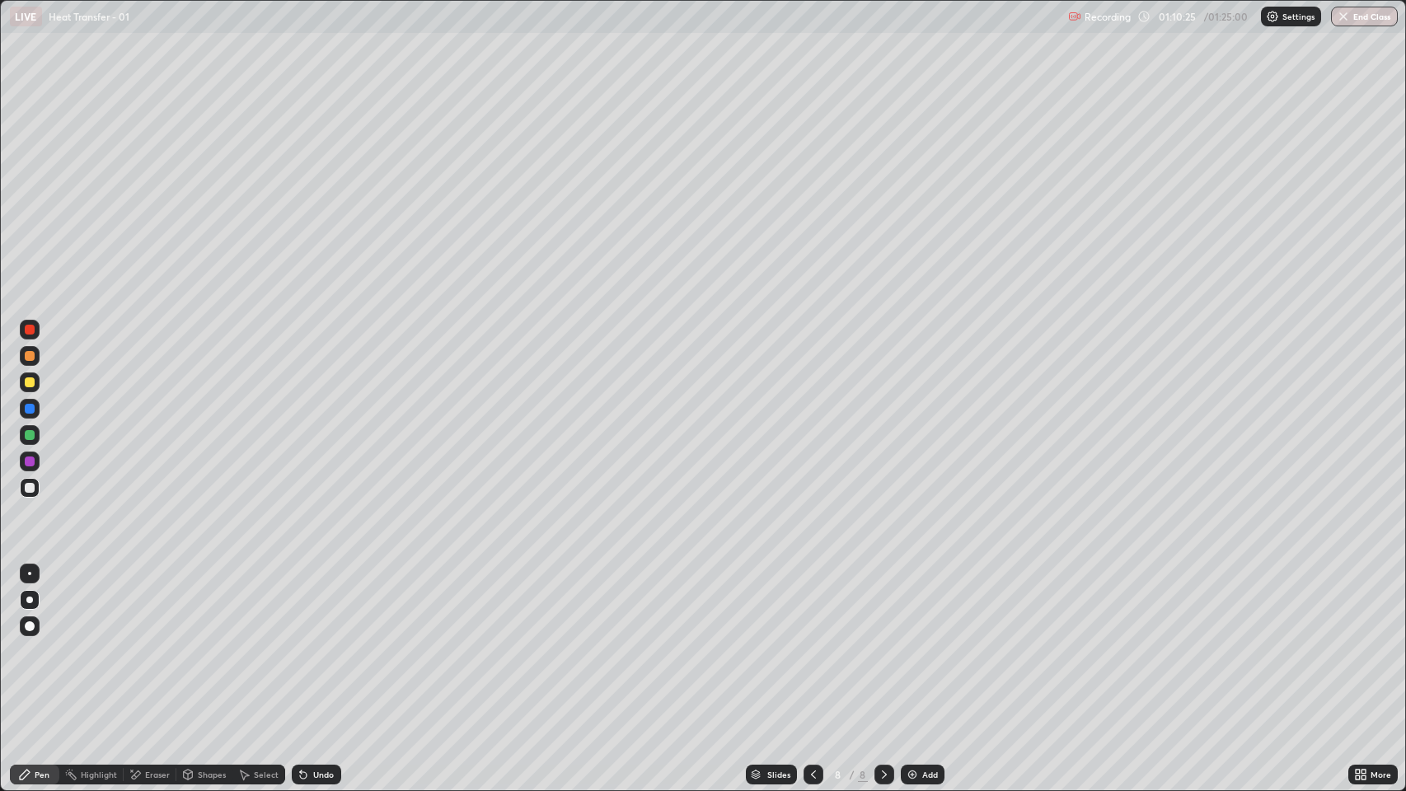
click at [920, 604] on div "Add" at bounding box center [923, 775] width 44 height 20
click at [204, 604] on div "Shapes" at bounding box center [204, 775] width 56 height 20
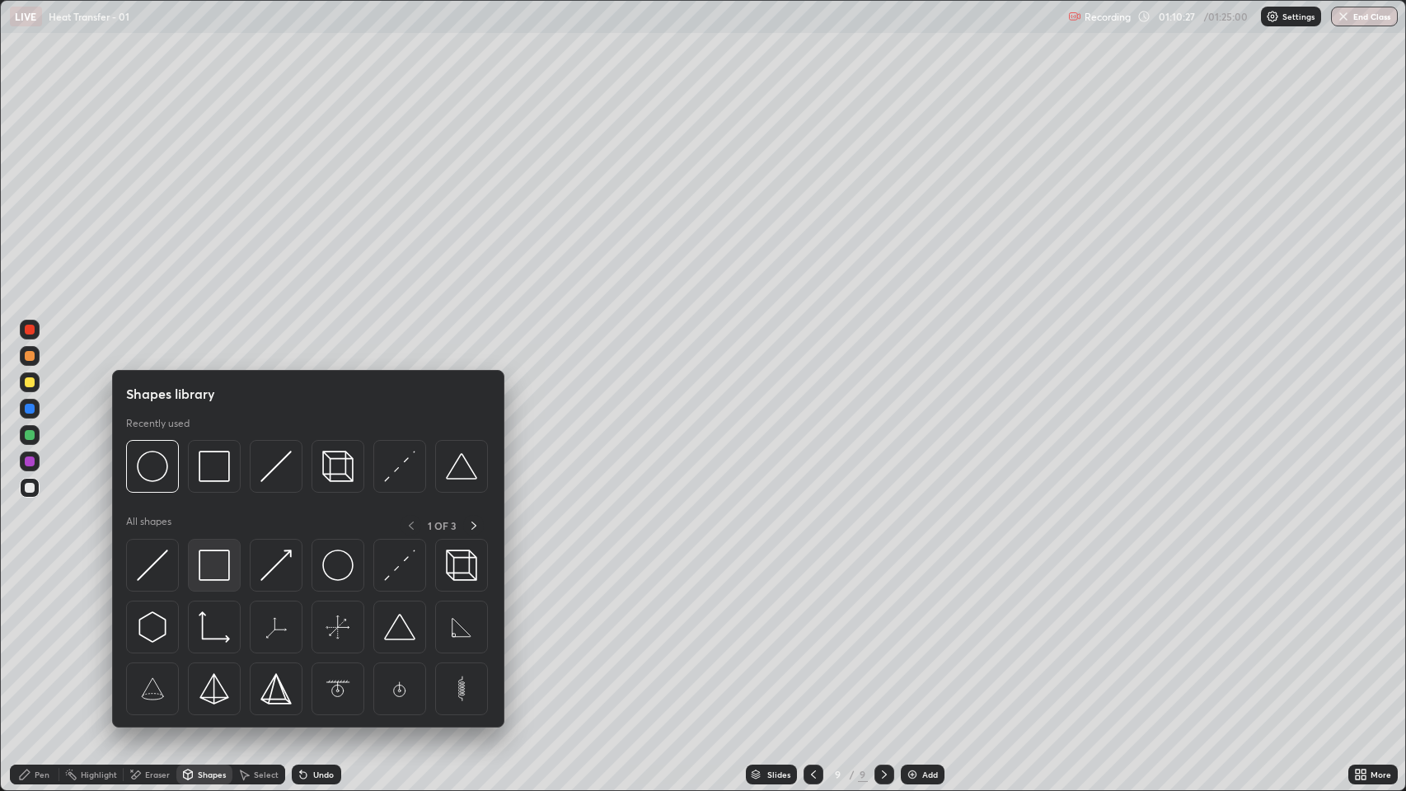
click at [221, 570] on img at bounding box center [214, 565] width 31 height 31
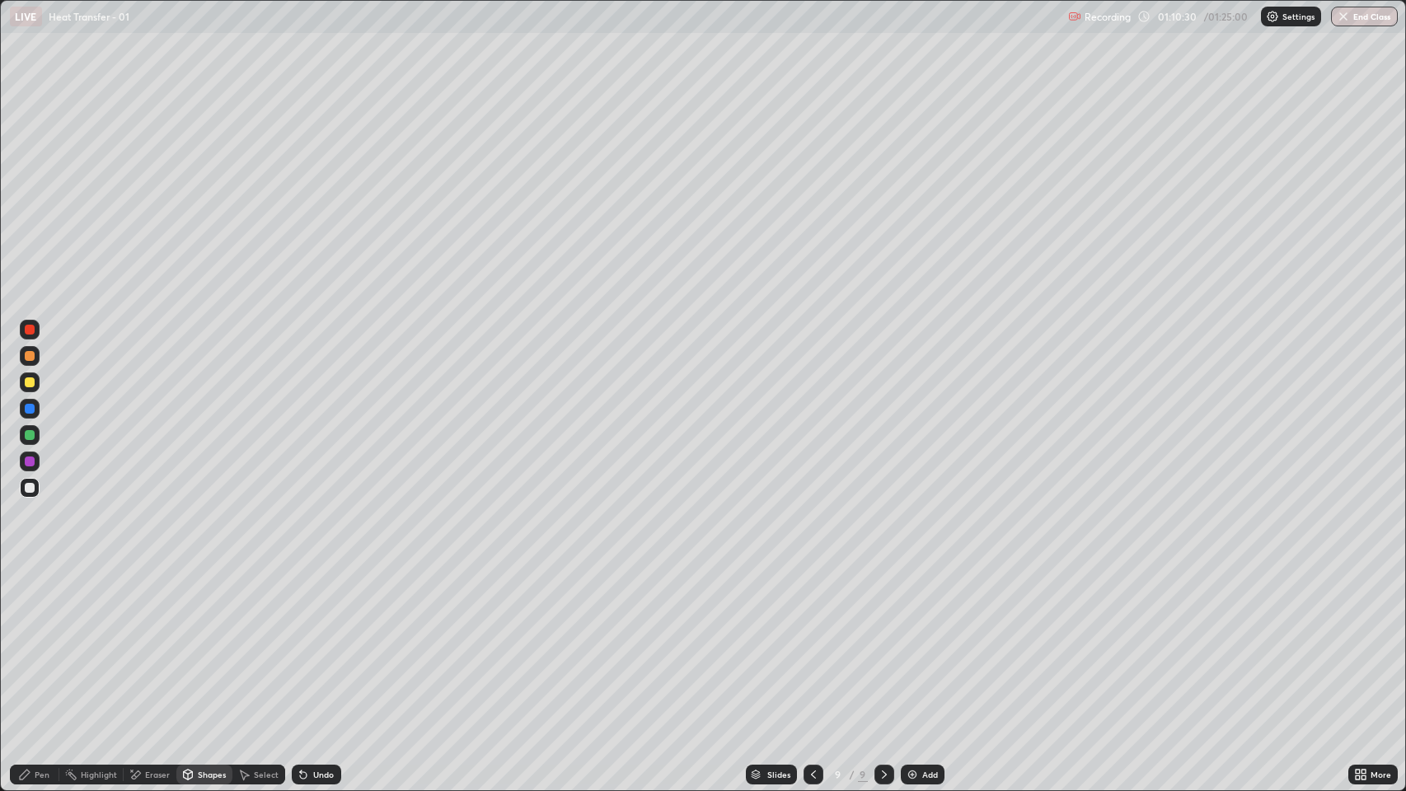
click at [51, 604] on div "Pen" at bounding box center [34, 775] width 49 height 20
click at [37, 389] on div at bounding box center [30, 383] width 20 height 20
click at [929, 604] on div "Add" at bounding box center [930, 775] width 16 height 8
click at [927, 604] on div "Add" at bounding box center [930, 775] width 16 height 8
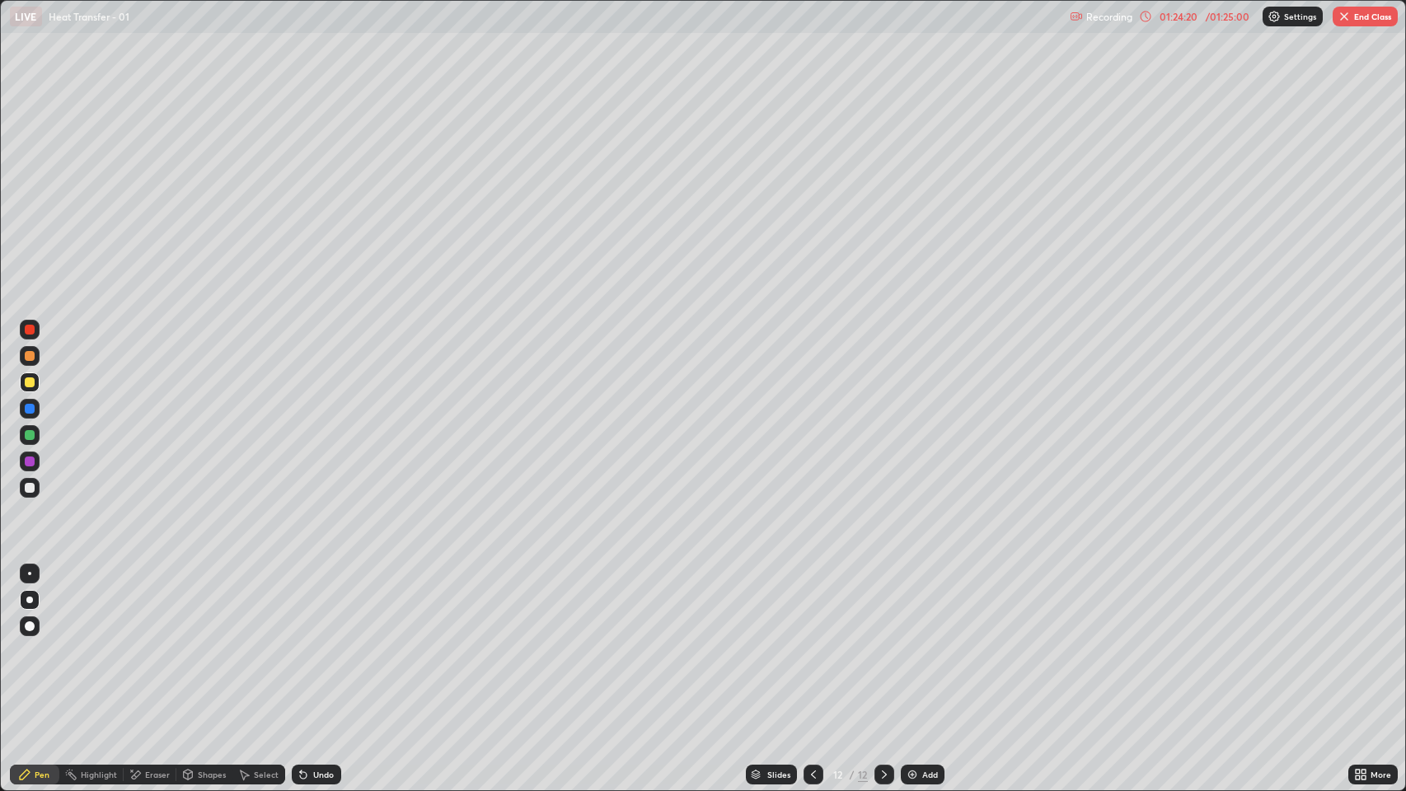
click at [929, 604] on div "Add" at bounding box center [930, 775] width 16 height 8
click at [1362, 25] on button "End Class" at bounding box center [1365, 17] width 65 height 20
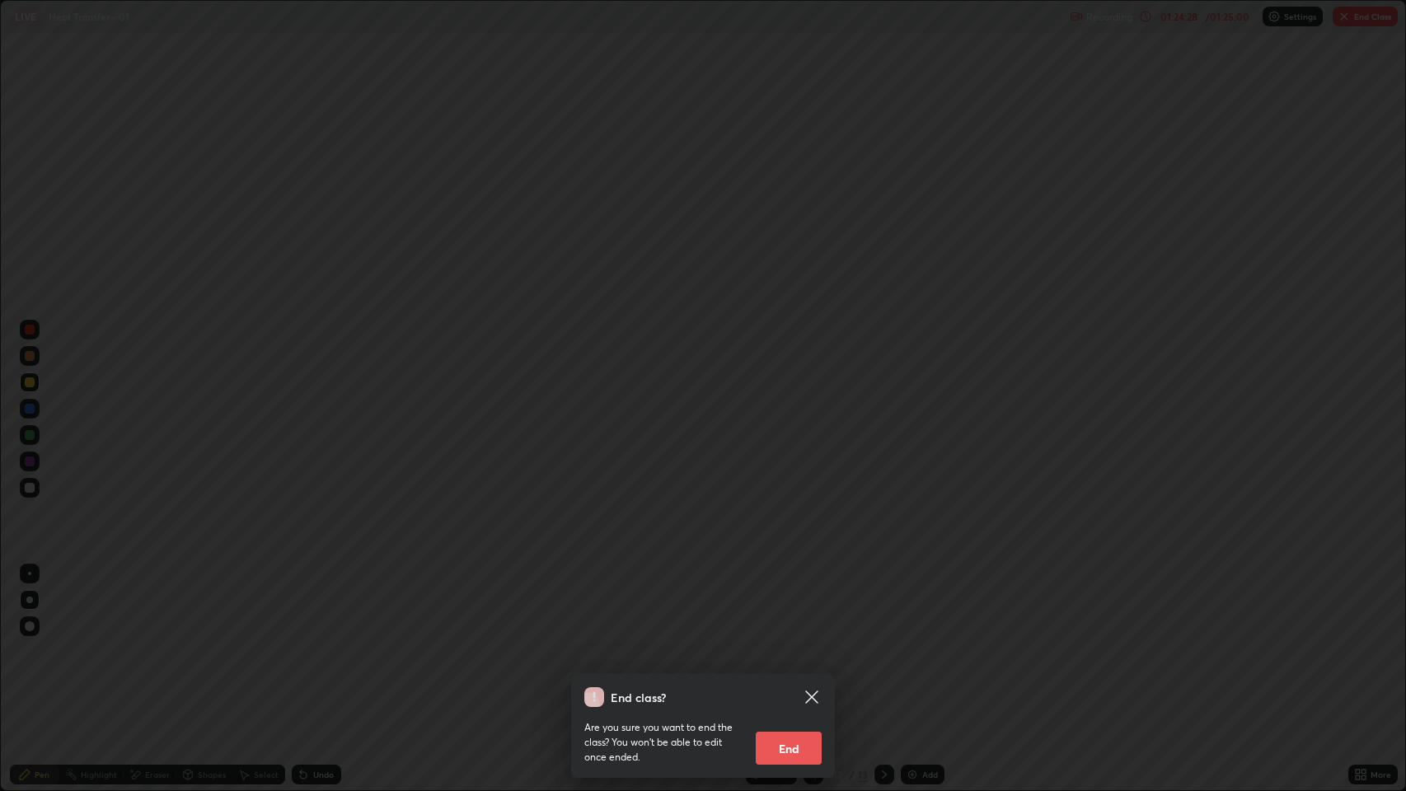
click at [807, 604] on button "End" at bounding box center [789, 748] width 66 height 33
